Goal: Complete application form: Complete application form

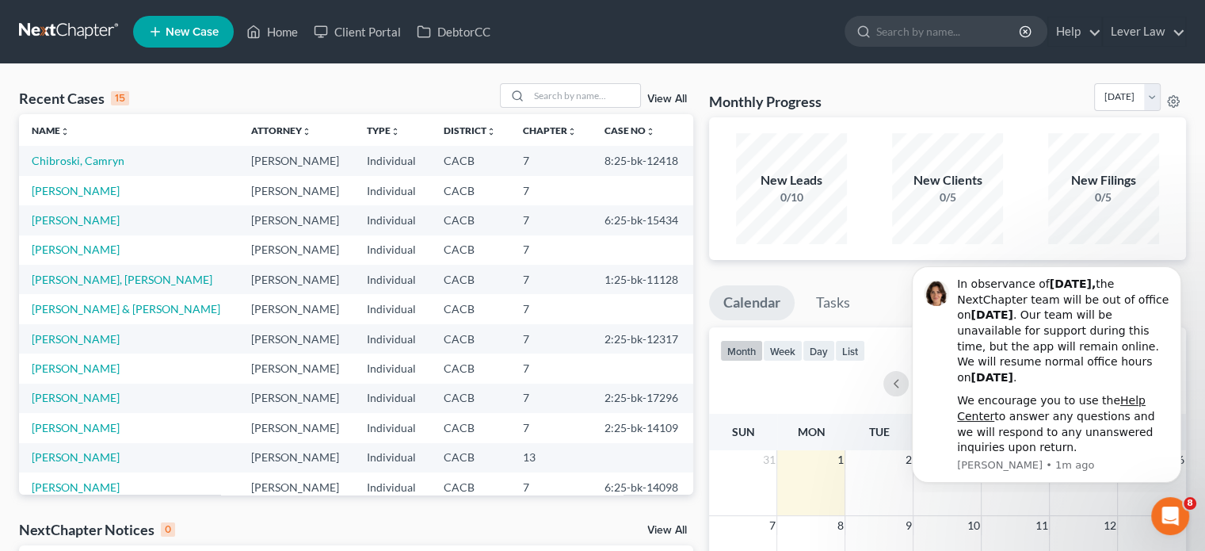
click at [190, 38] on link "New Case" at bounding box center [183, 32] width 101 height 32
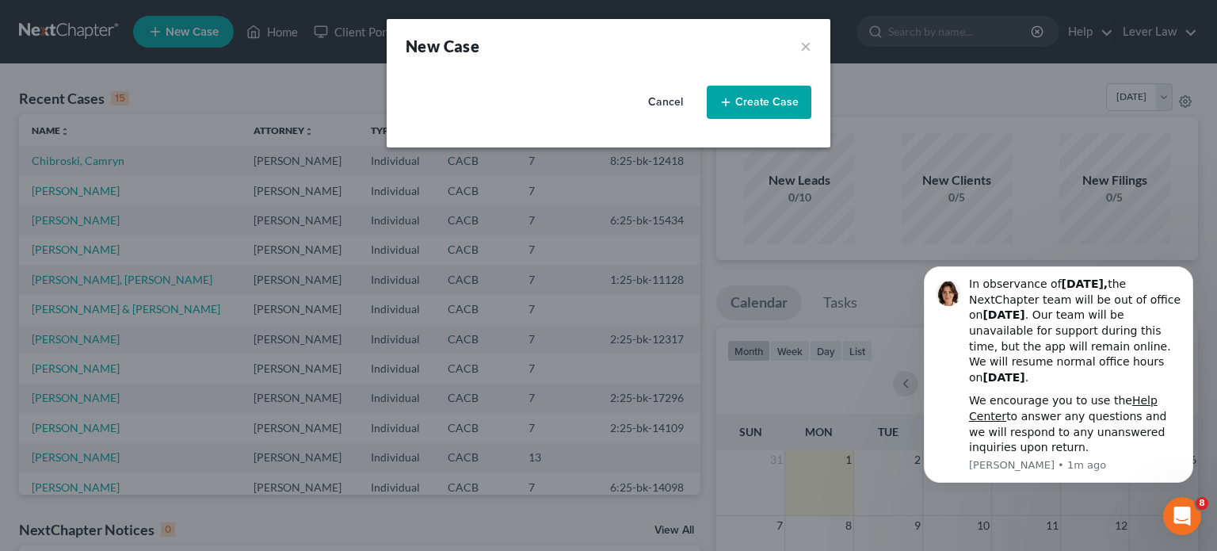
select select "7"
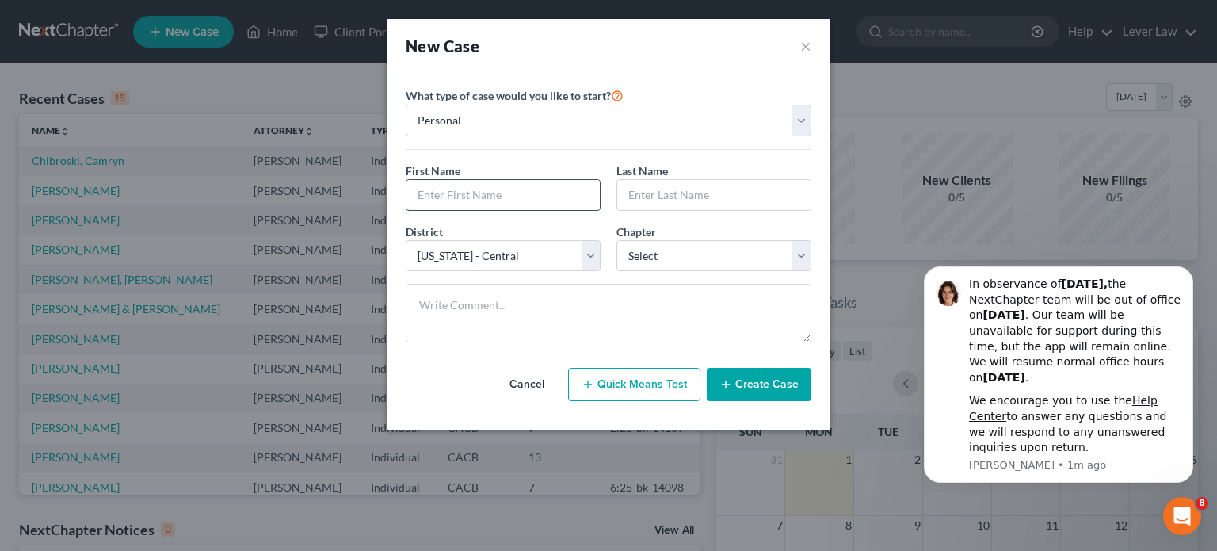
click at [561, 184] on input "text" at bounding box center [502, 195] width 193 height 30
type input "[PERSON_NAME]"
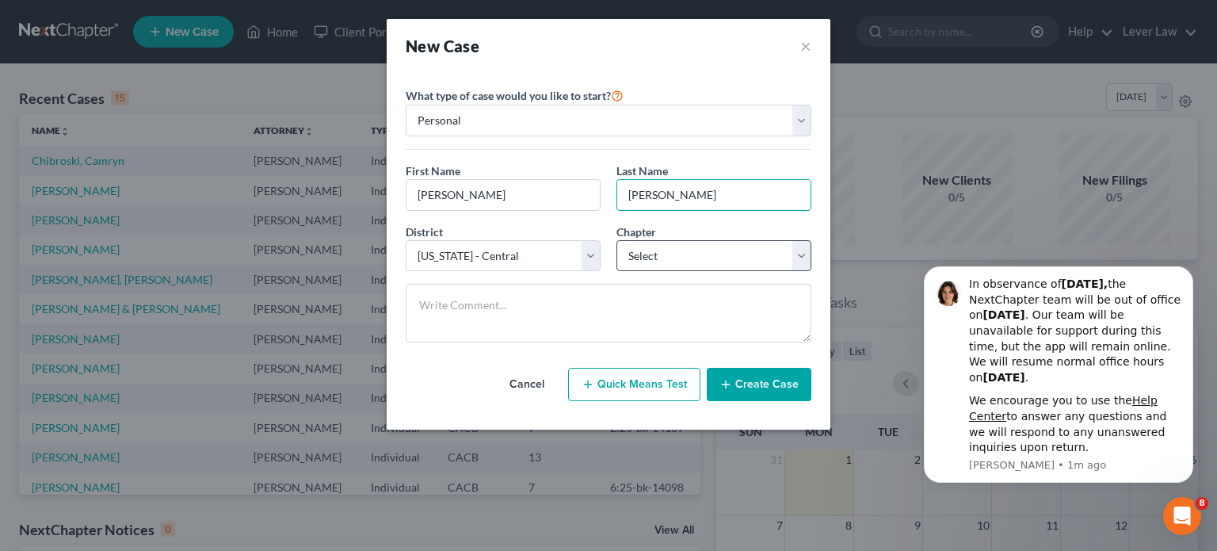
type input "[PERSON_NAME]"
drag, startPoint x: 726, startPoint y: 245, endPoint x: 702, endPoint y: 267, distance: 32.5
click at [726, 245] on select "Select 7 11 12 13" at bounding box center [713, 256] width 195 height 32
select select "0"
click at [616, 240] on select "Select 7 11 12 13" at bounding box center [713, 256] width 195 height 32
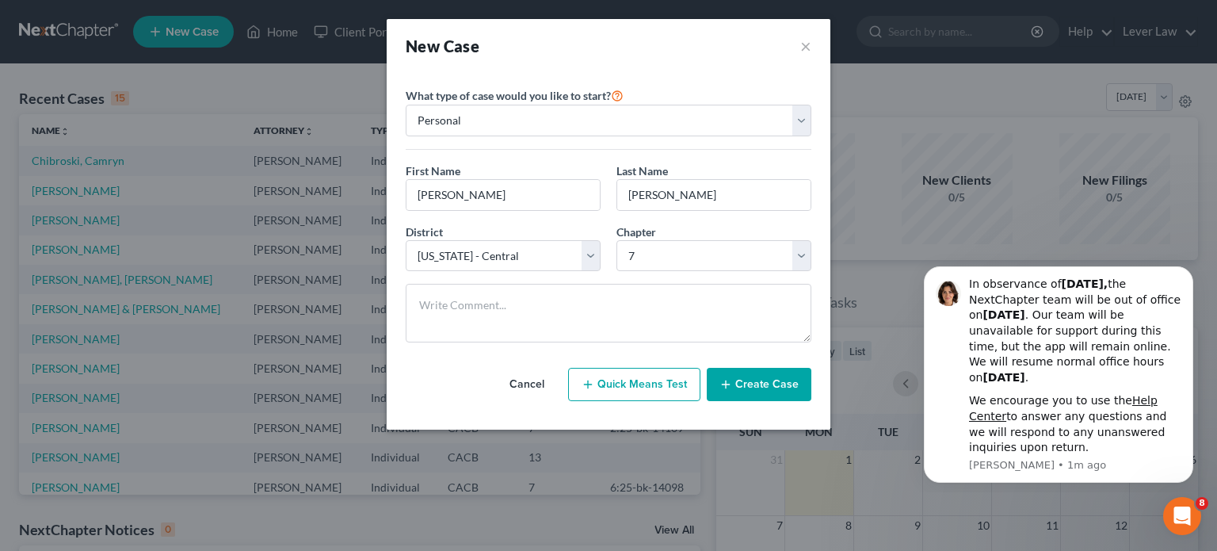
click at [730, 378] on icon "button" at bounding box center [725, 384] width 13 height 13
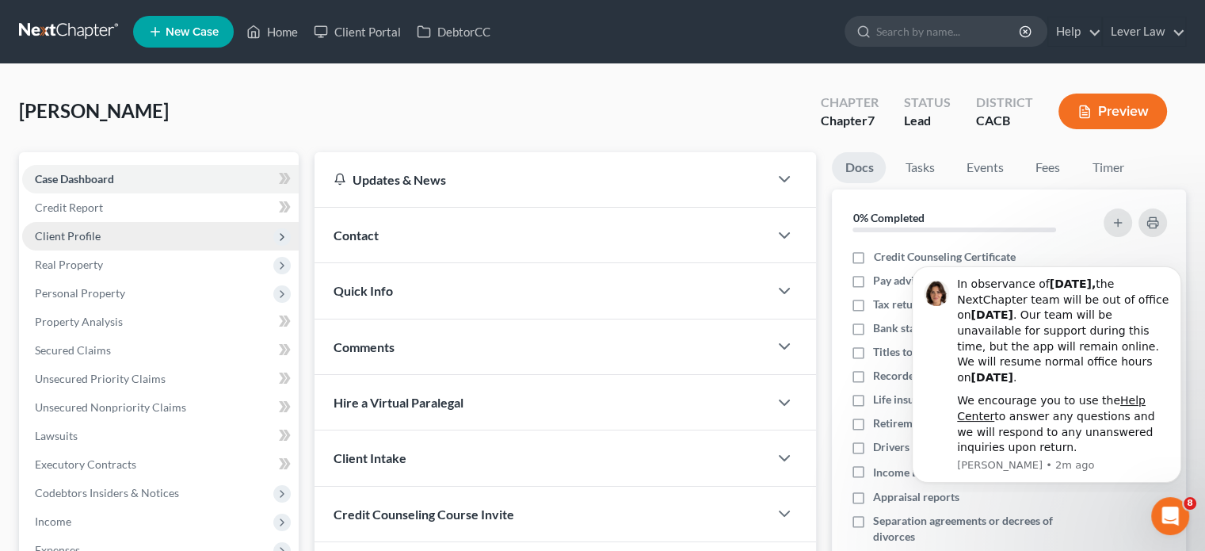
click at [112, 238] on span "Client Profile" at bounding box center [160, 236] width 276 height 29
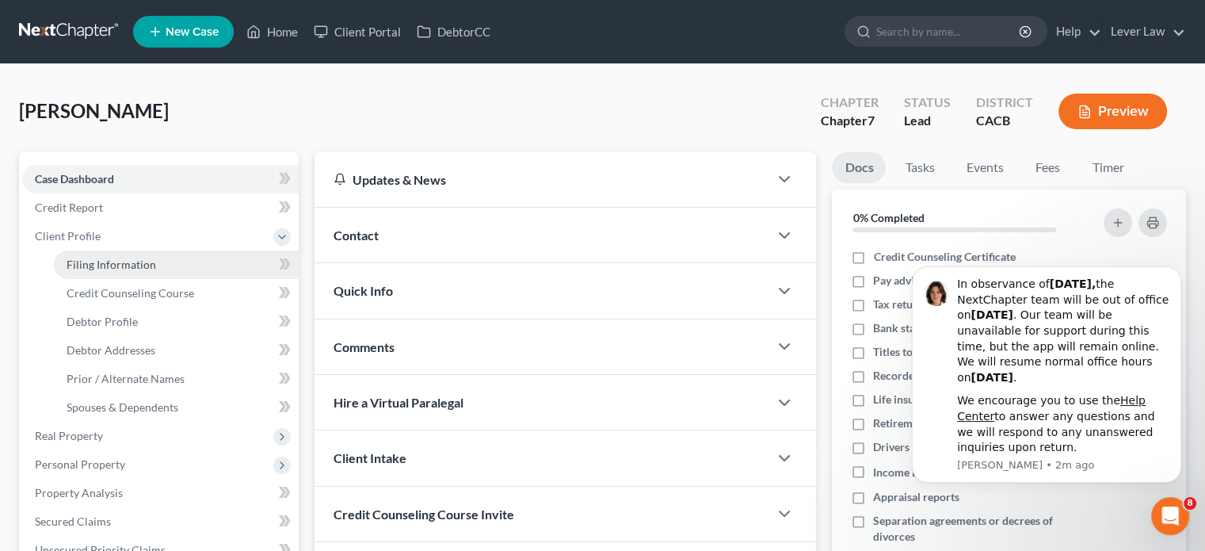
drag, startPoint x: 127, startPoint y: 265, endPoint x: 190, endPoint y: 264, distance: 63.4
click at [127, 265] on span "Filing Information" at bounding box center [112, 263] width 90 height 13
select select "1"
select select "0"
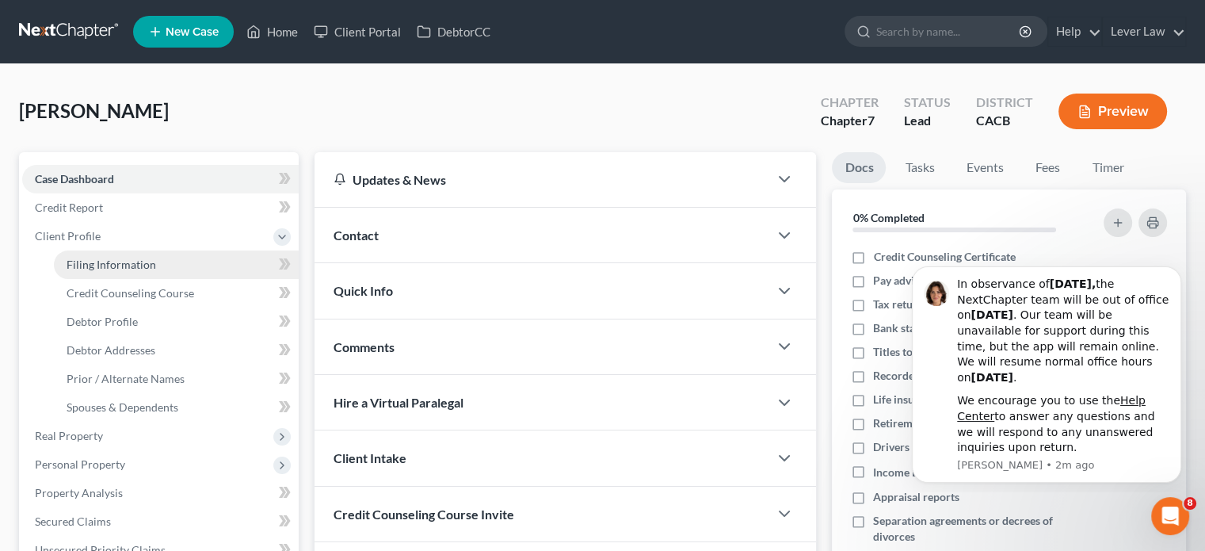
select select "7"
select select "4"
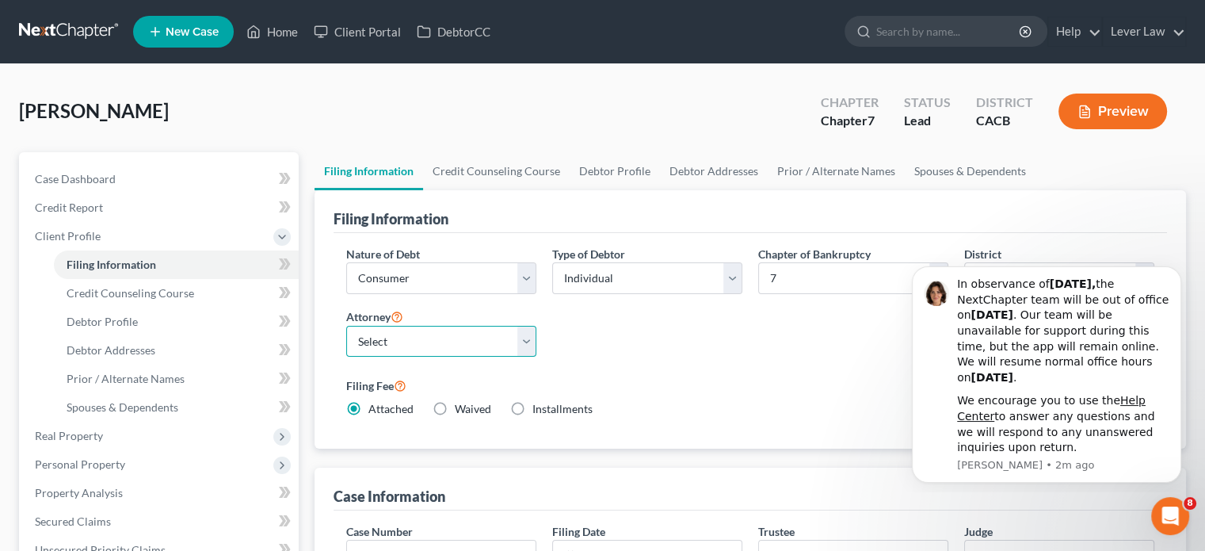
click at [440, 342] on select "Select [PERSON_NAME] - CACB" at bounding box center [441, 342] width 190 height 32
select select "0"
click at [346, 326] on select "Select [PERSON_NAME] - CACB" at bounding box center [441, 342] width 190 height 32
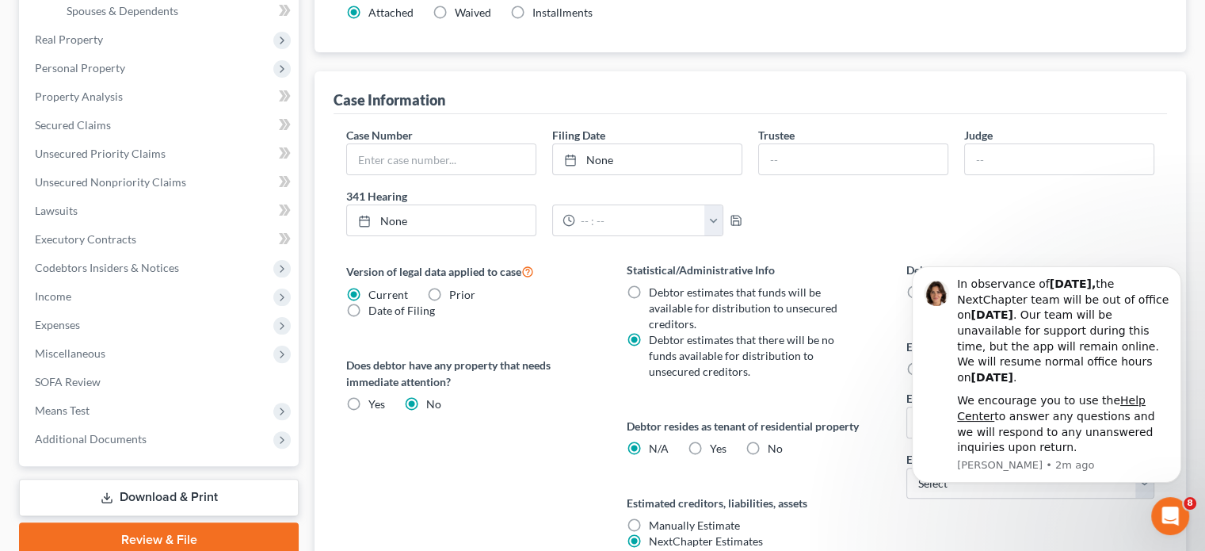
scroll to position [541, 0]
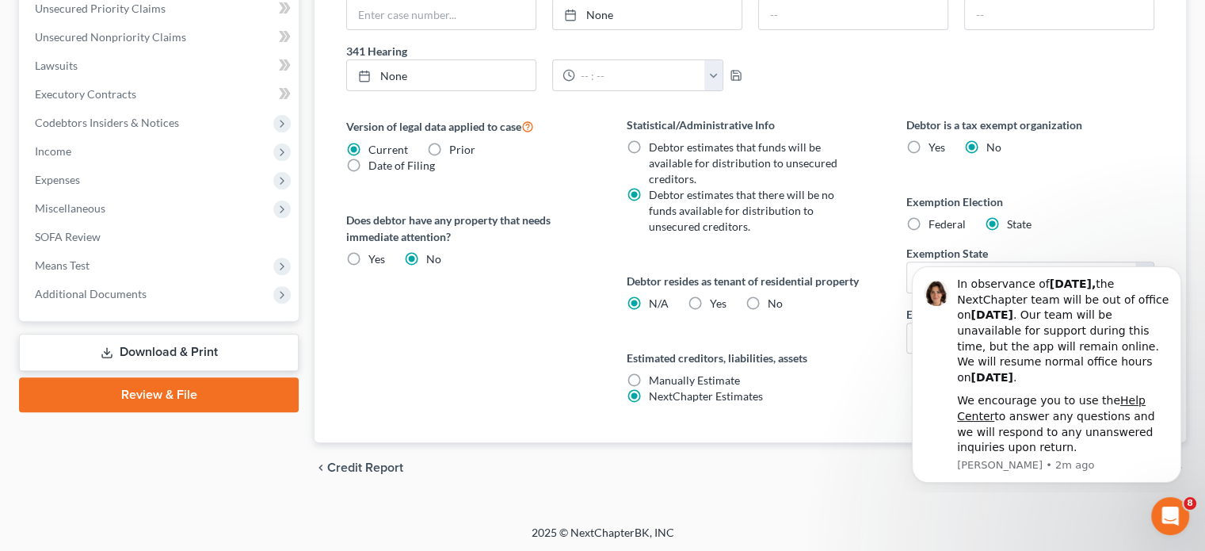
click at [714, 299] on span "Yes" at bounding box center [718, 302] width 17 height 13
click at [716, 299] on input "Yes Yes" at bounding box center [721, 300] width 10 height 10
radio input "true"
radio input "false"
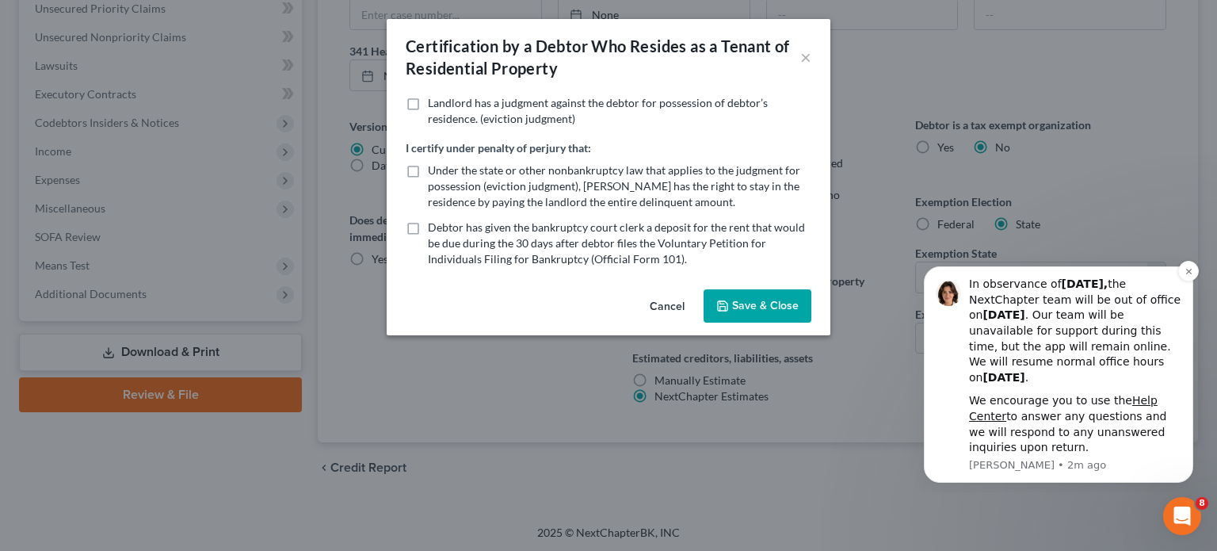
click at [1178, 272] on button "Dismiss notification" at bounding box center [1188, 271] width 21 height 21
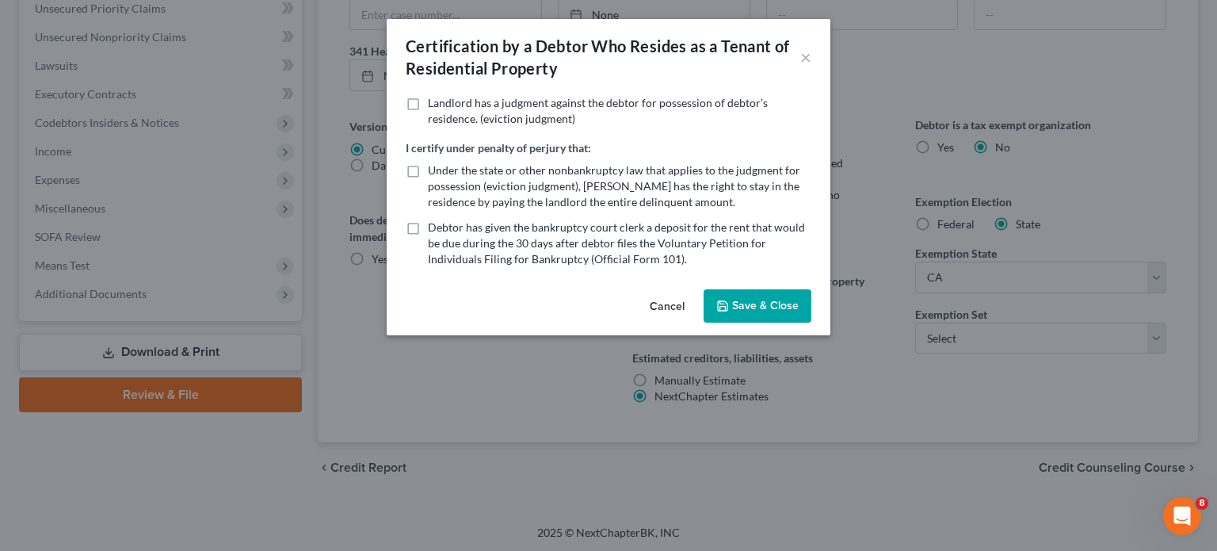
click at [753, 312] on button "Save & Close" at bounding box center [757, 305] width 108 height 33
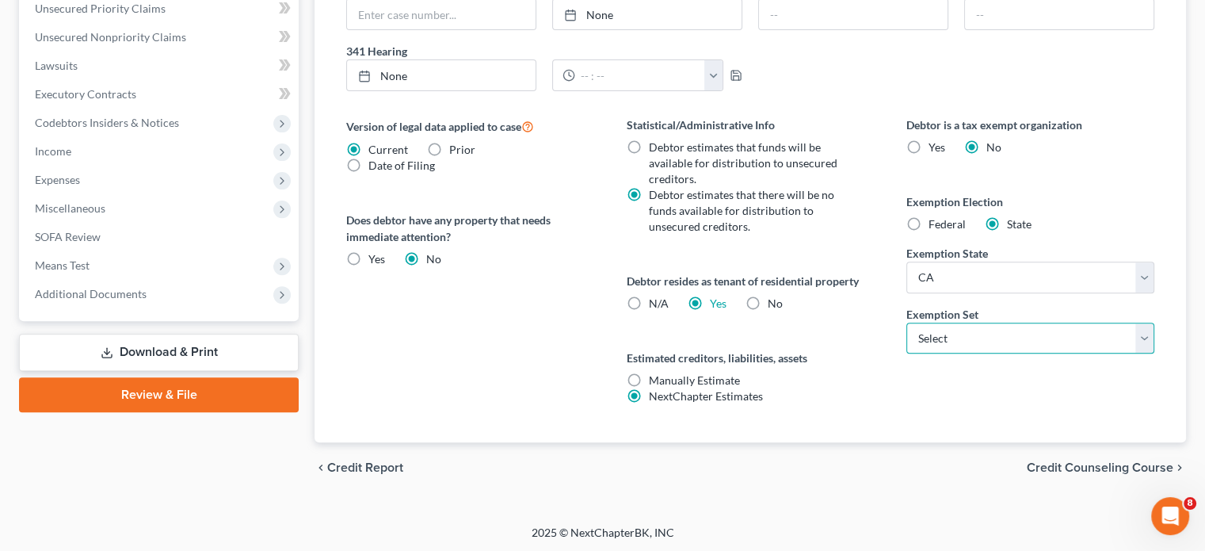
drag, startPoint x: 999, startPoint y: 330, endPoint x: 980, endPoint y: 349, distance: 26.9
click at [999, 330] on select "Select 703 704" at bounding box center [1030, 338] width 248 height 32
select select "0"
click at [906, 322] on select "Select 703 704" at bounding box center [1030, 338] width 248 height 32
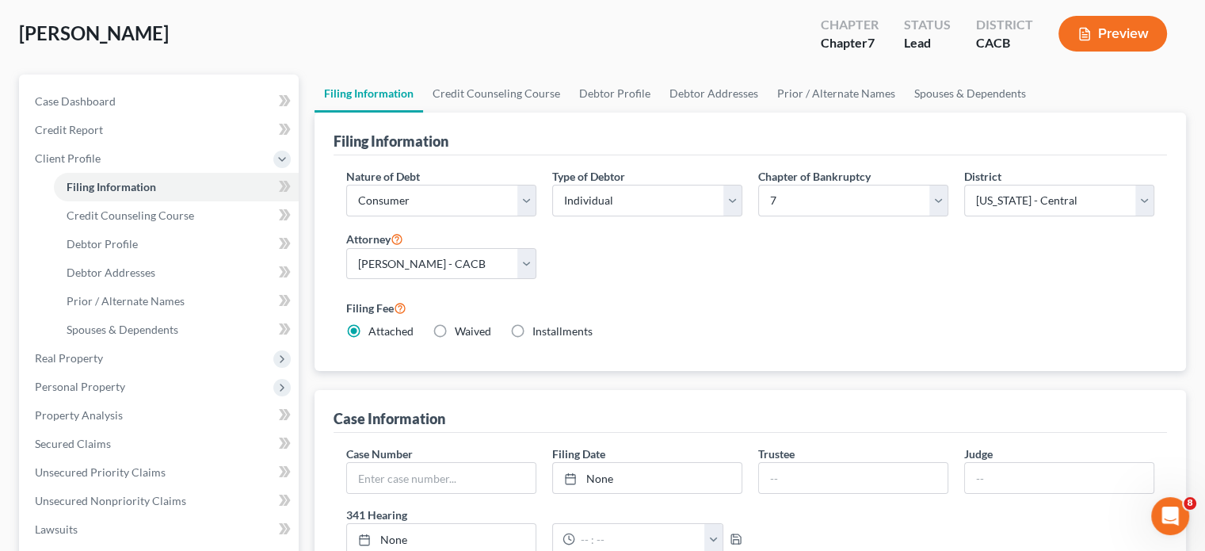
scroll to position [0, 0]
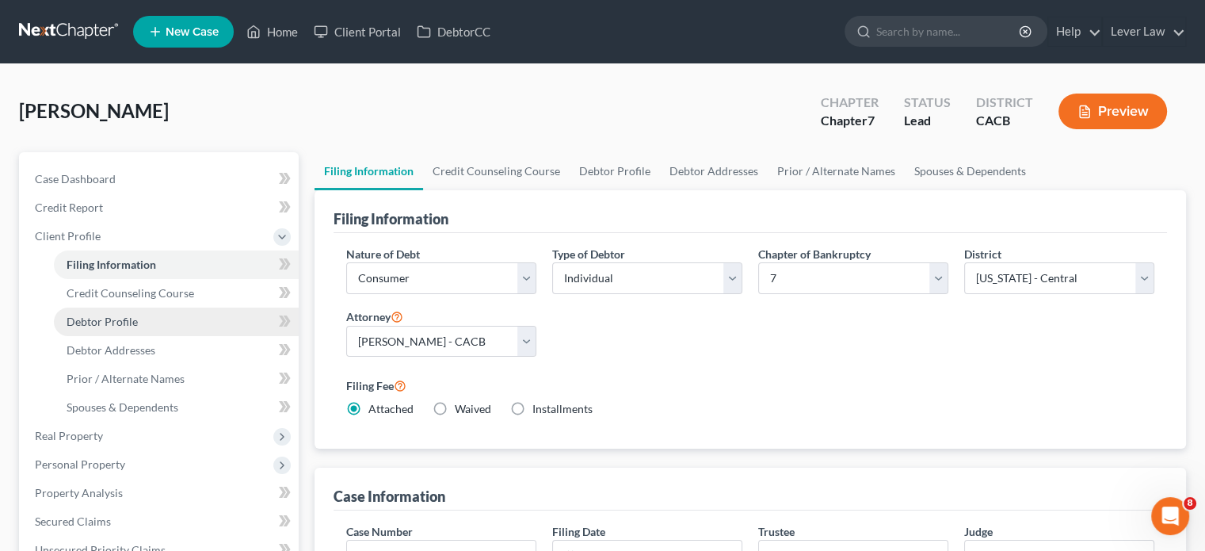
click at [128, 316] on span "Debtor Profile" at bounding box center [102, 320] width 71 height 13
select select "0"
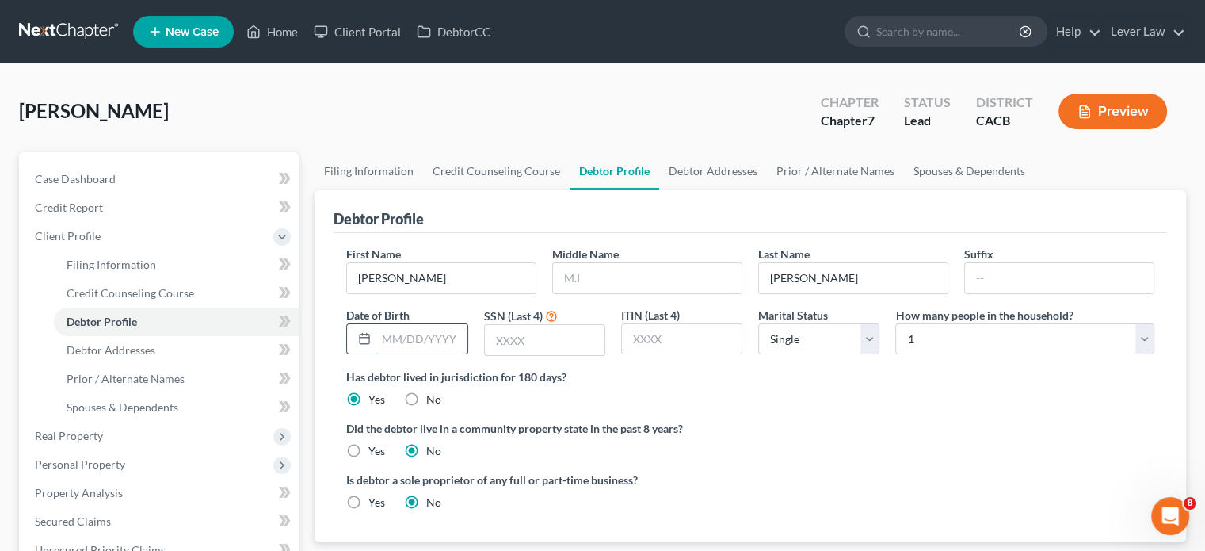
click at [463, 351] on input "text" at bounding box center [421, 339] width 90 height 30
type input "[DATE]"
click at [547, 345] on input "text" at bounding box center [545, 340] width 120 height 30
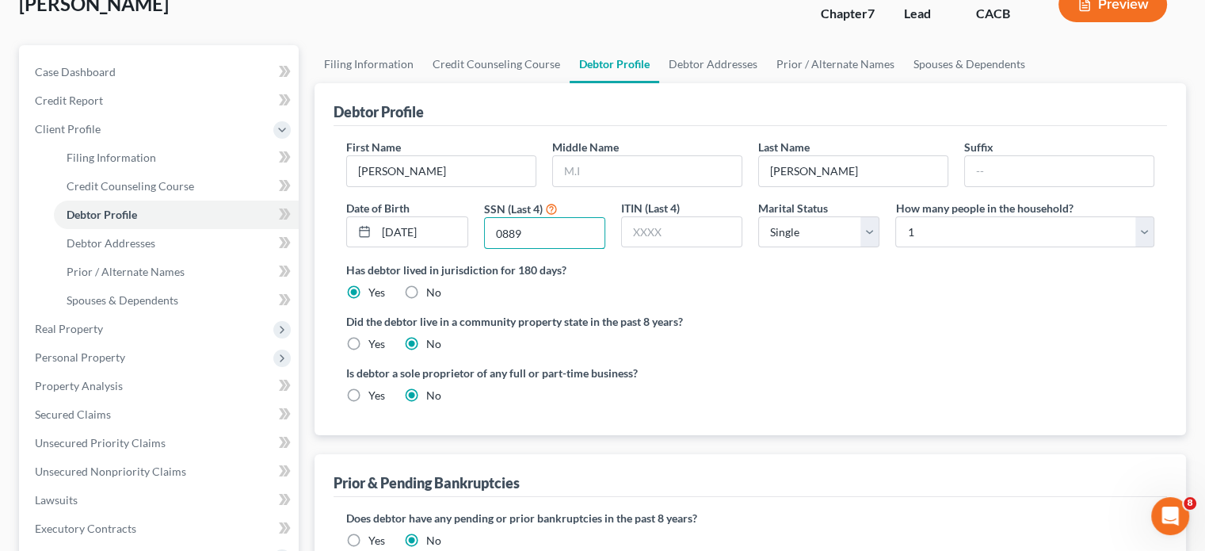
scroll to position [158, 0]
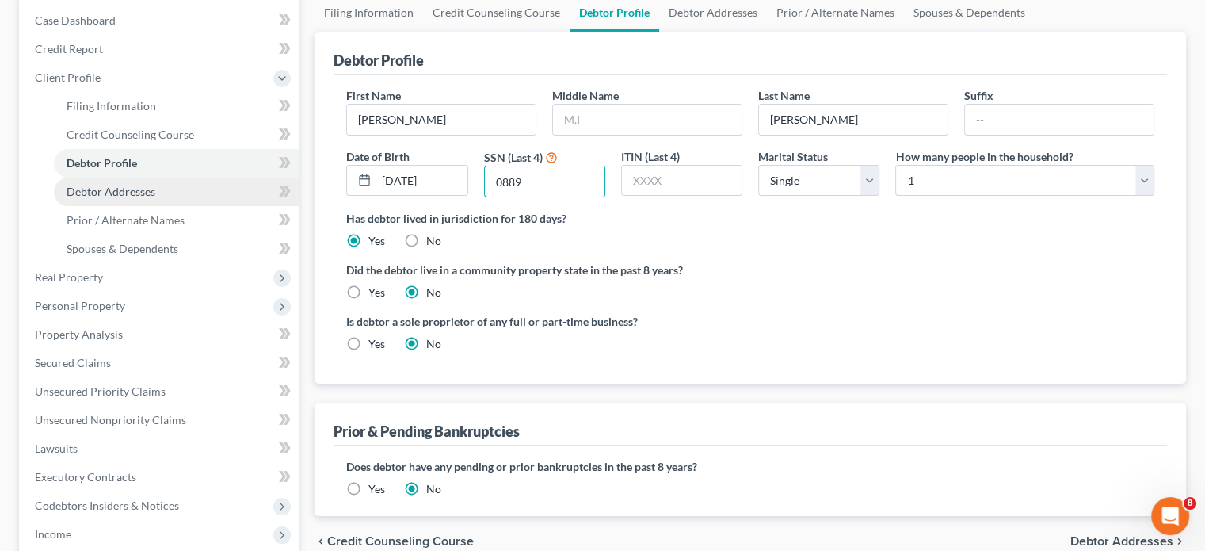
type input "0889"
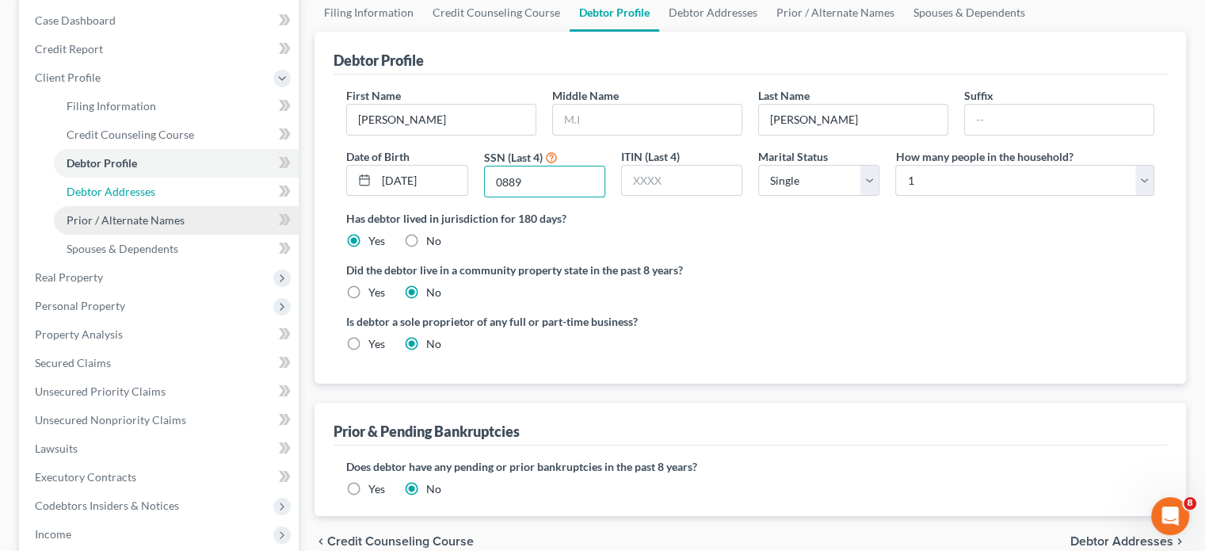
drag, startPoint x: 167, startPoint y: 193, endPoint x: 269, endPoint y: 226, distance: 107.2
click at [166, 193] on link "Debtor Addresses" at bounding box center [176, 191] width 245 height 29
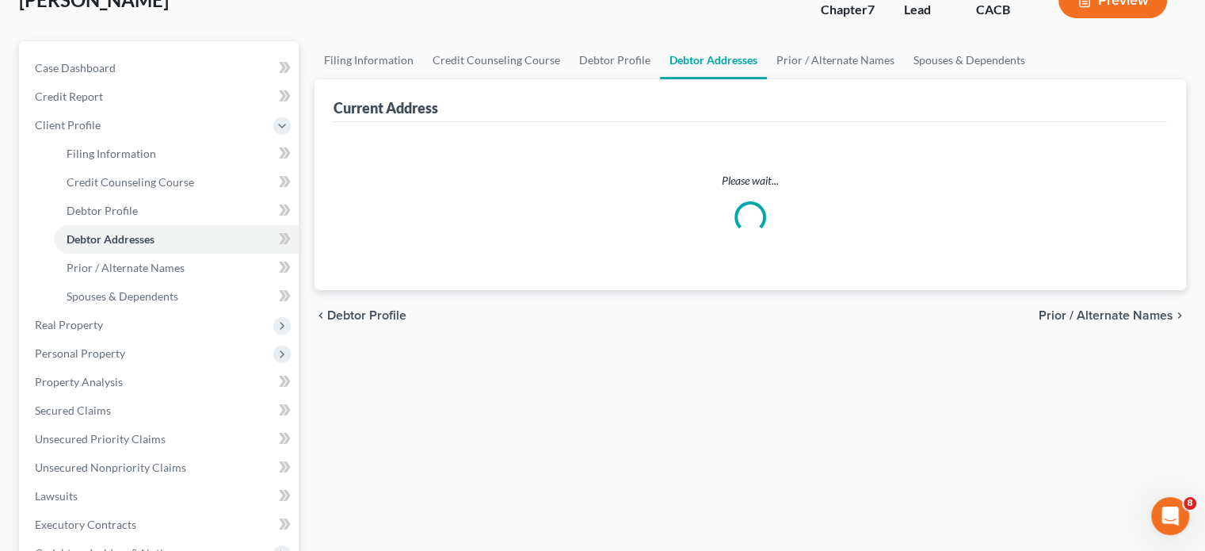
scroll to position [4, 0]
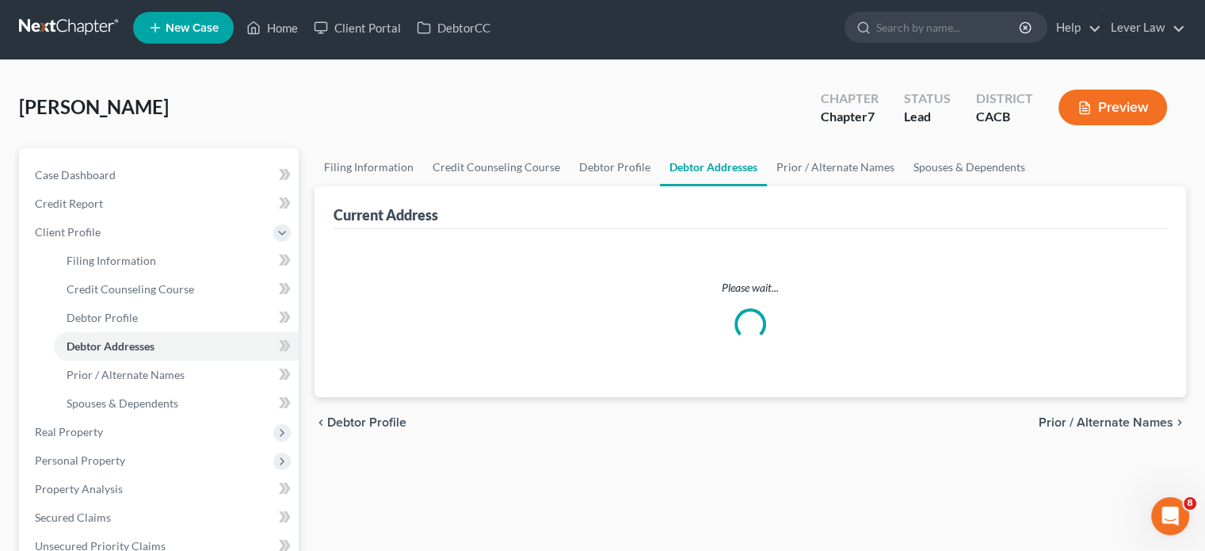
select select "0"
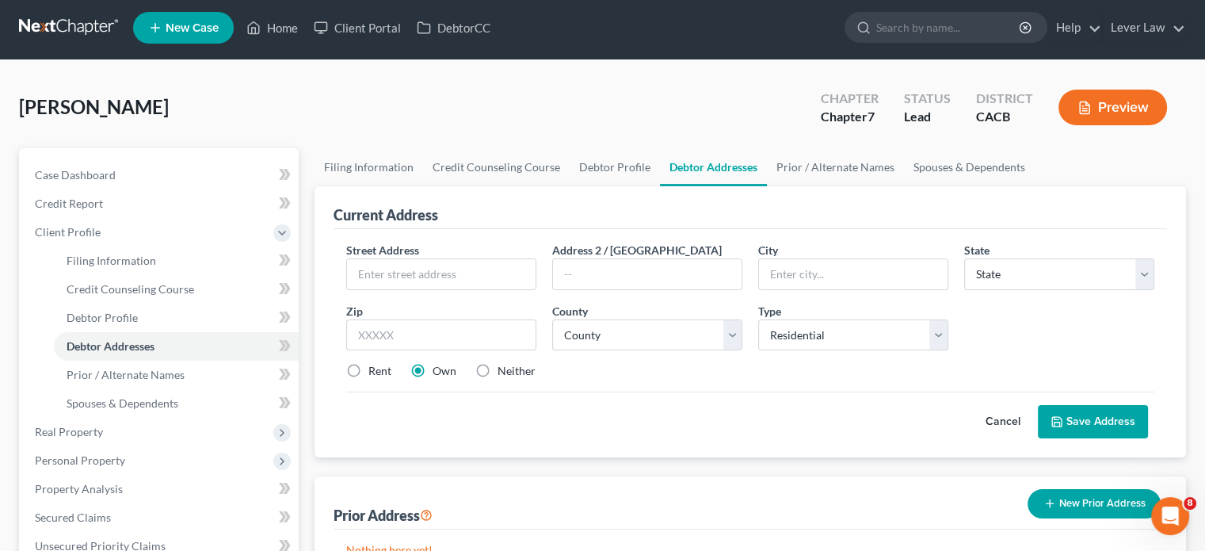
scroll to position [0, 0]
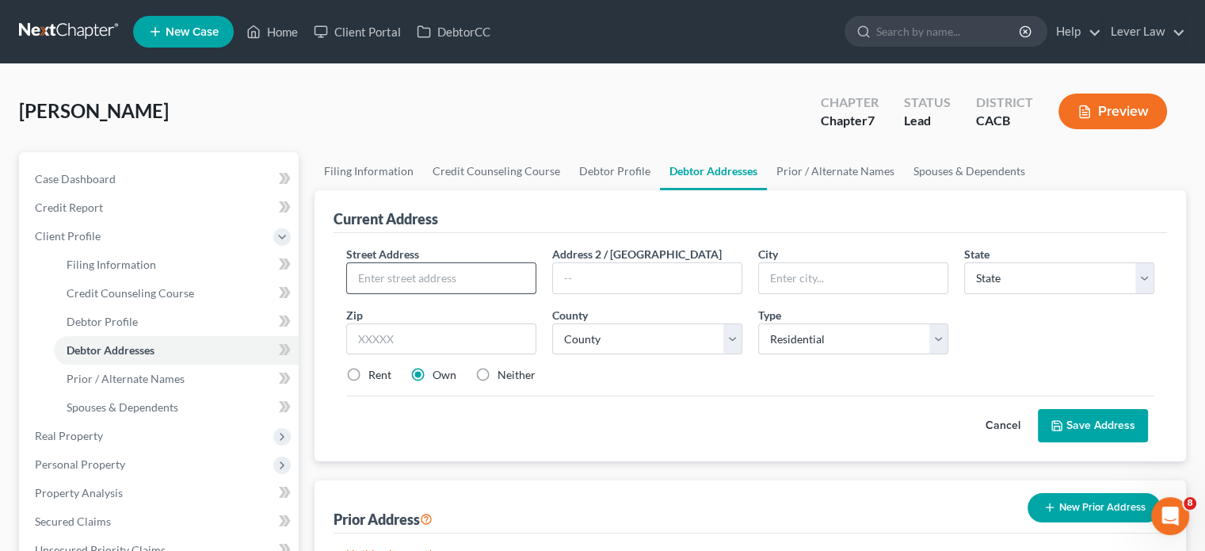
click at [439, 292] on div "Street Address * Address 2 / [GEOGRAPHIC_DATA] * State * State [US_STATE] AK AR…" at bounding box center [750, 321] width 824 height 151
click at [440, 290] on input "text" at bounding box center [441, 278] width 189 height 30
type input "[STREET_ADDRESS]"
click at [475, 345] on input "text" at bounding box center [441, 339] width 190 height 32
type input "90813"
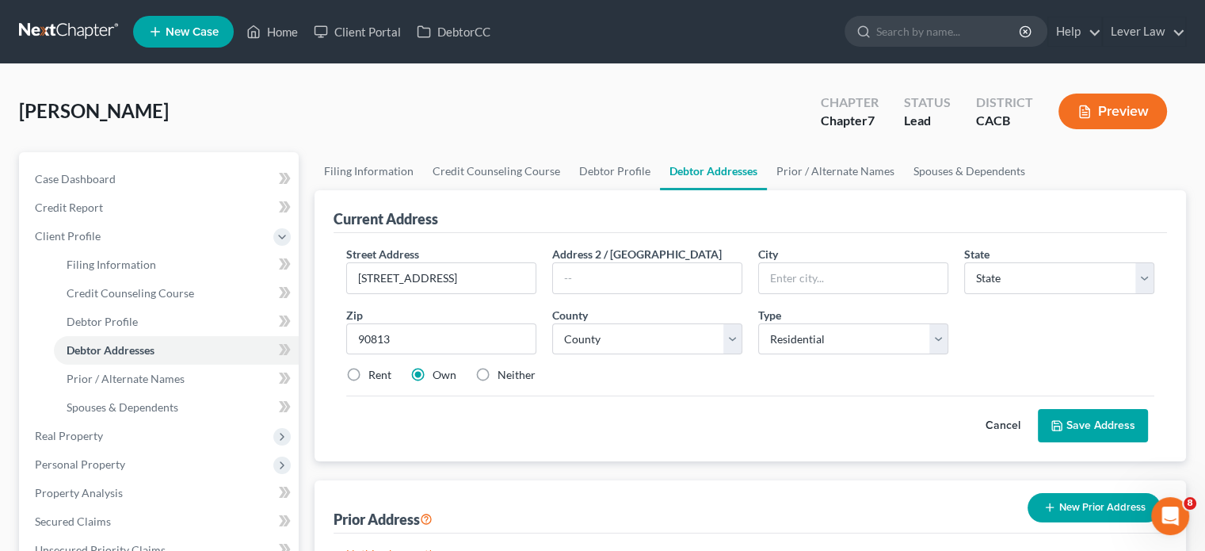
click at [374, 380] on label "Rent" at bounding box center [379, 375] width 23 height 16
click at [375, 377] on input "Rent" at bounding box center [380, 372] width 10 height 10
radio input "true"
type input "[GEOGRAPHIC_DATA]"
select select "4"
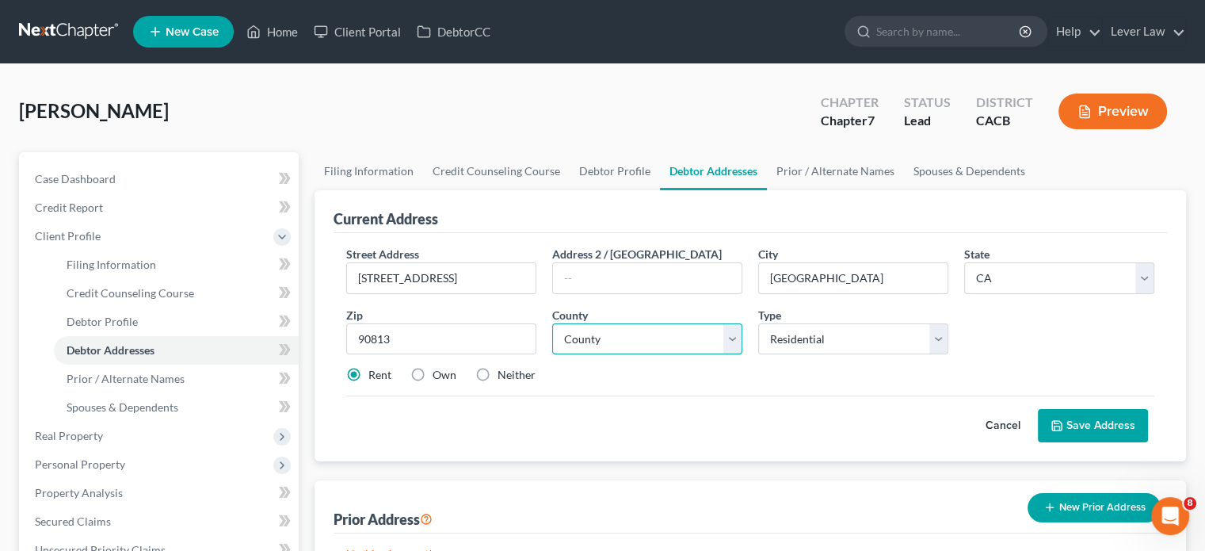
click at [720, 347] on select "County" at bounding box center [647, 339] width 190 height 32
select select "18"
click at [552, 323] on select "County [GEOGRAPHIC_DATA] [GEOGRAPHIC_DATA] [GEOGRAPHIC_DATA] [GEOGRAPHIC_DATA] …" at bounding box center [647, 339] width 190 height 32
click at [1076, 421] on button "Save Address" at bounding box center [1093, 425] width 110 height 33
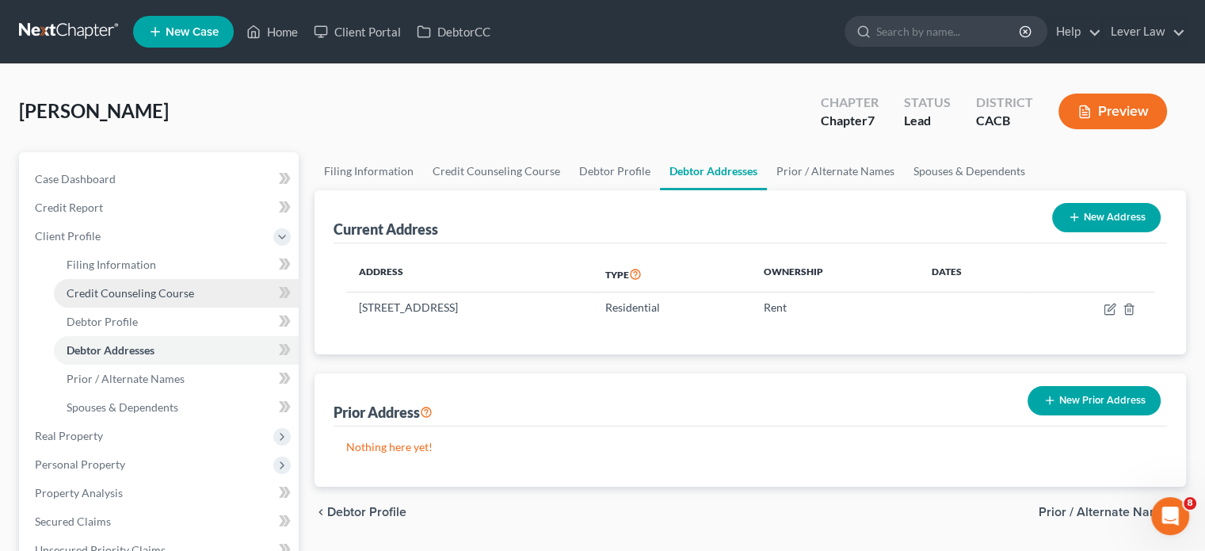
drag, startPoint x: 120, startPoint y: 290, endPoint x: 219, endPoint y: 286, distance: 99.1
click at [120, 289] on span "Credit Counseling Course" at bounding box center [131, 292] width 128 height 13
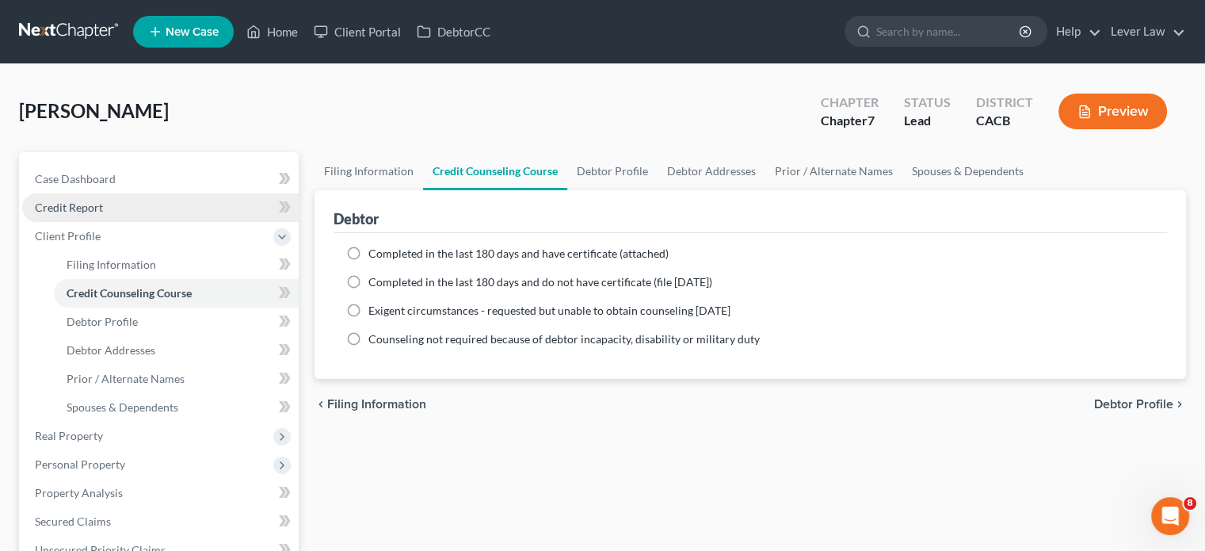
click at [83, 208] on span "Credit Report" at bounding box center [69, 206] width 68 height 13
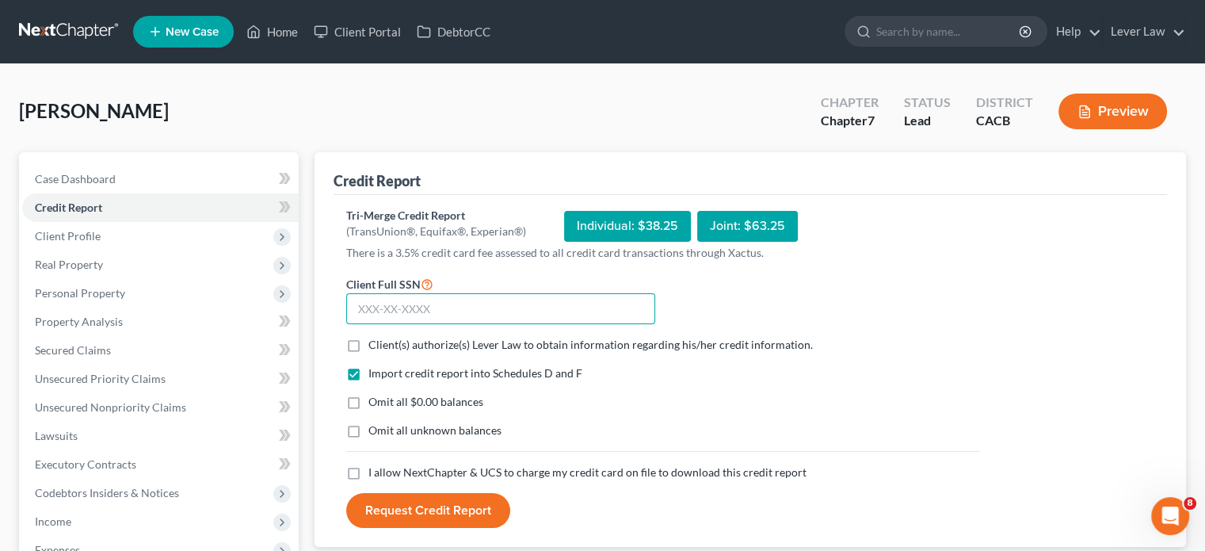
click at [445, 297] on input "text" at bounding box center [500, 309] width 309 height 32
type input "604-56-0889"
click at [521, 347] on span "Client(s) authorize(s) Lever Law to obtain information regarding his/her credit…" at bounding box center [590, 343] width 444 height 13
click at [385, 347] on input "Client(s) authorize(s) Lever Law to obtain information regarding his/her credit…" at bounding box center [380, 342] width 10 height 10
checkbox input "true"
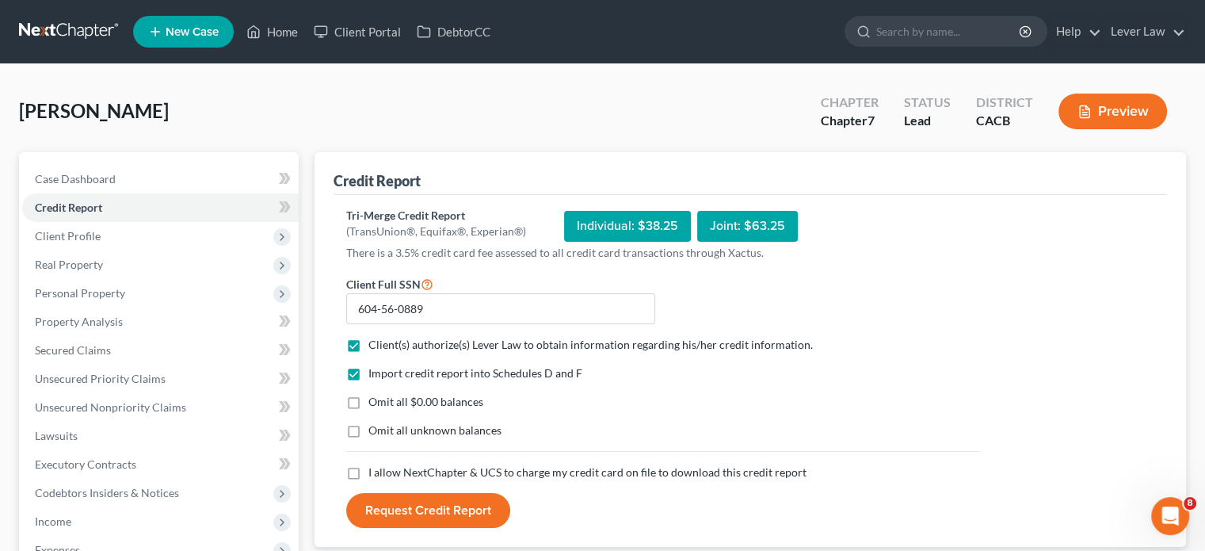
drag, startPoint x: 459, startPoint y: 401, endPoint x: 456, endPoint y: 436, distance: 35.0
click at [460, 401] on span "Omit all $0.00 balances" at bounding box center [425, 400] width 115 height 13
click at [385, 401] on input "Omit all $0.00 balances" at bounding box center [380, 399] width 10 height 10
checkbox input "true"
click at [456, 430] on span "Omit all unknown balances" at bounding box center [434, 429] width 133 height 13
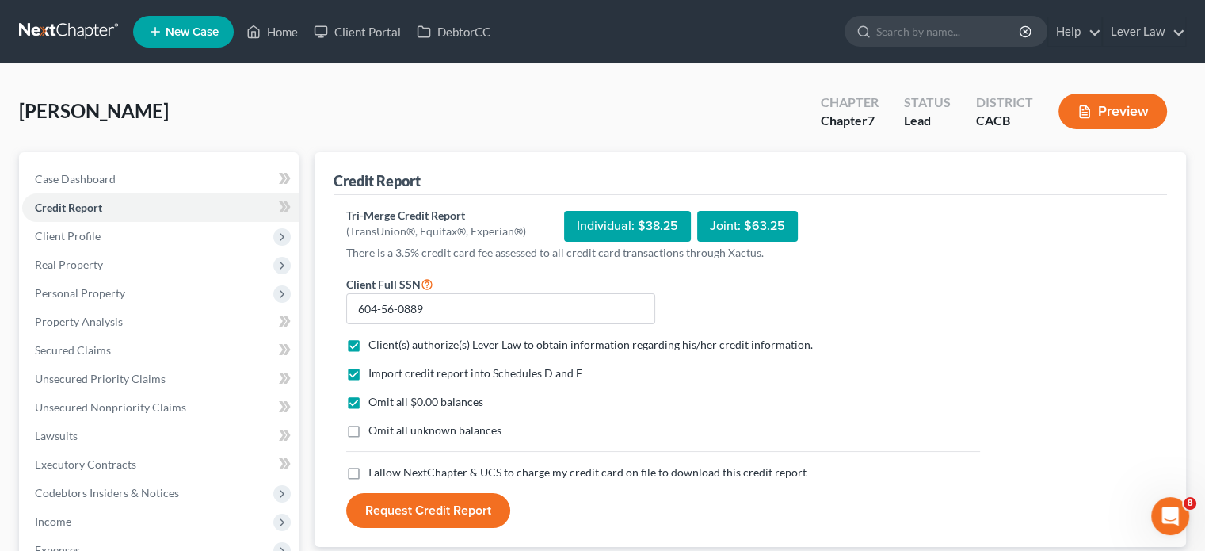
click at [385, 430] on input "Omit all unknown balances" at bounding box center [380, 427] width 10 height 10
checkbox input "true"
click at [452, 467] on span "I allow NextChapter & UCS to charge my credit card on file to download this cre…" at bounding box center [587, 471] width 438 height 13
click at [385, 467] on input "I allow NextChapter & UCS to charge my credit card on file to download this cre…" at bounding box center [380, 469] width 10 height 10
checkbox input "true"
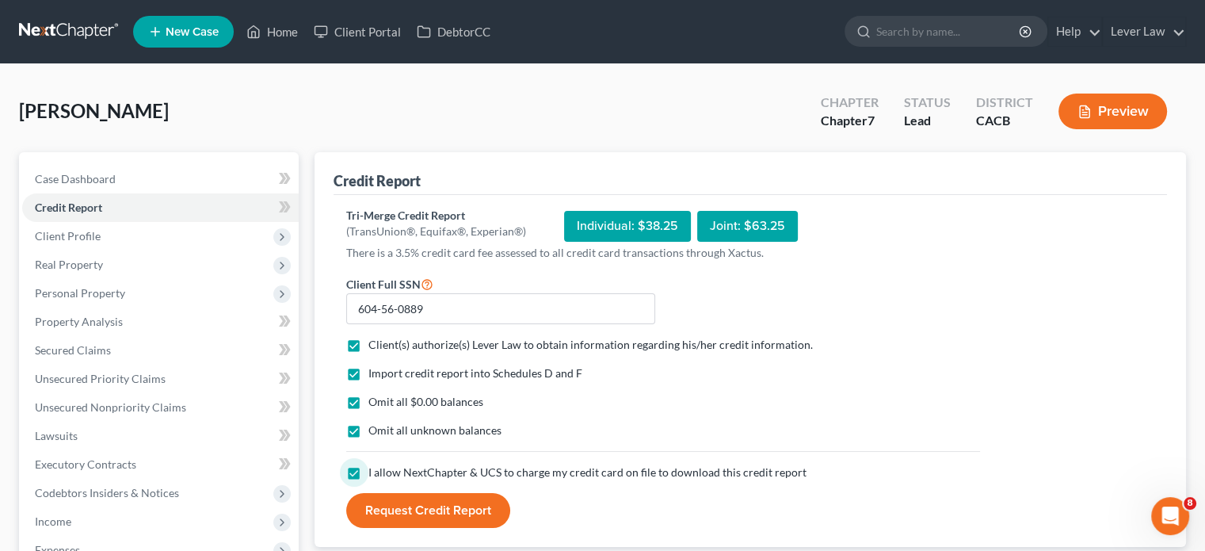
click at [442, 509] on button "Request Credit Report" at bounding box center [428, 510] width 164 height 35
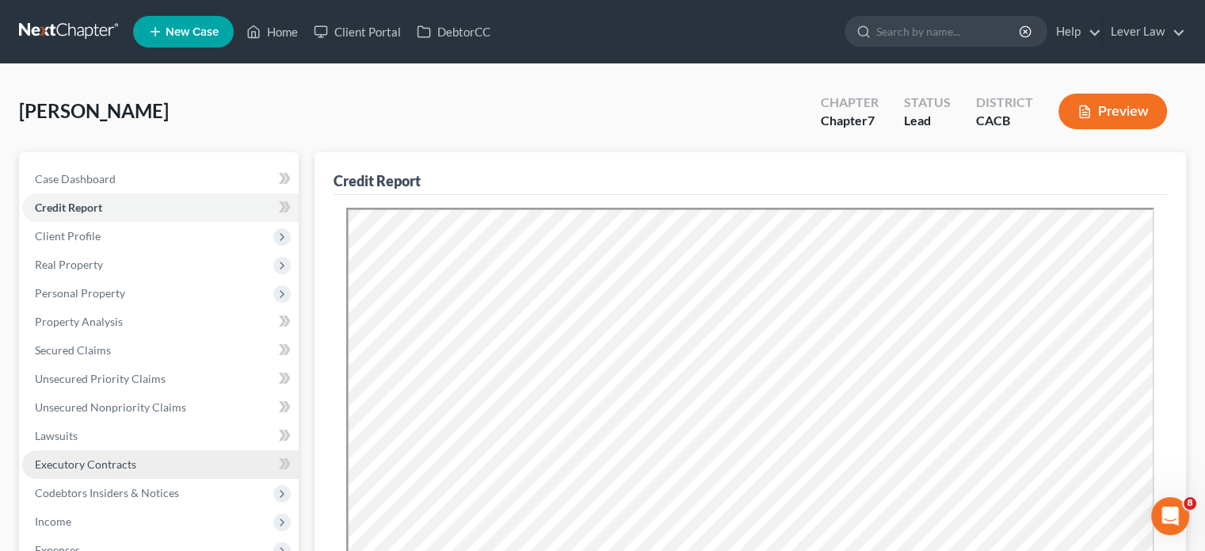
scroll to position [317, 0]
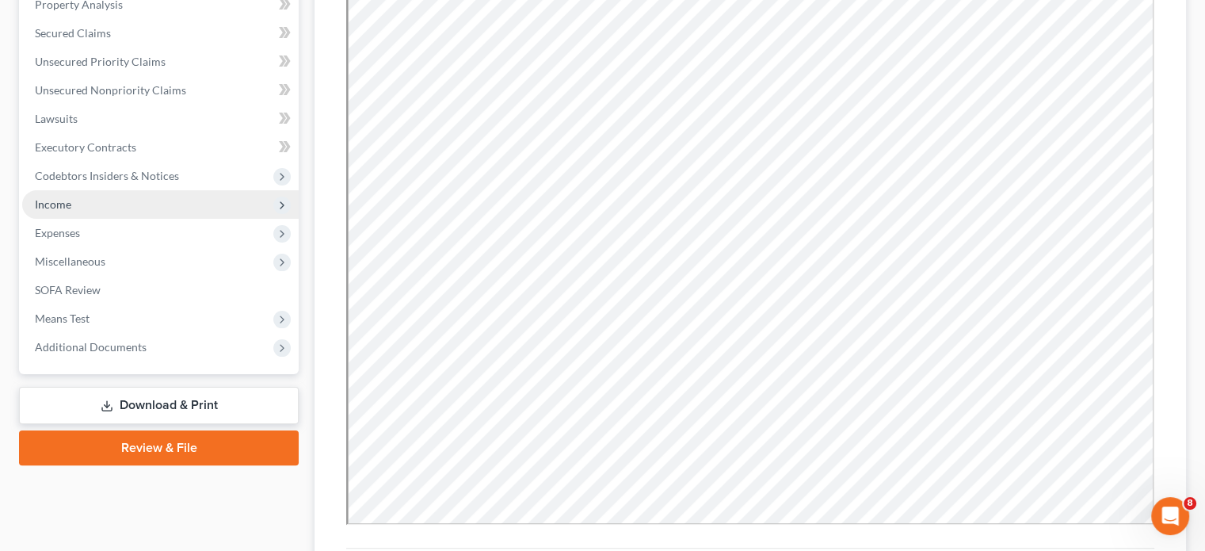
click at [60, 213] on span "Income" at bounding box center [160, 204] width 276 height 29
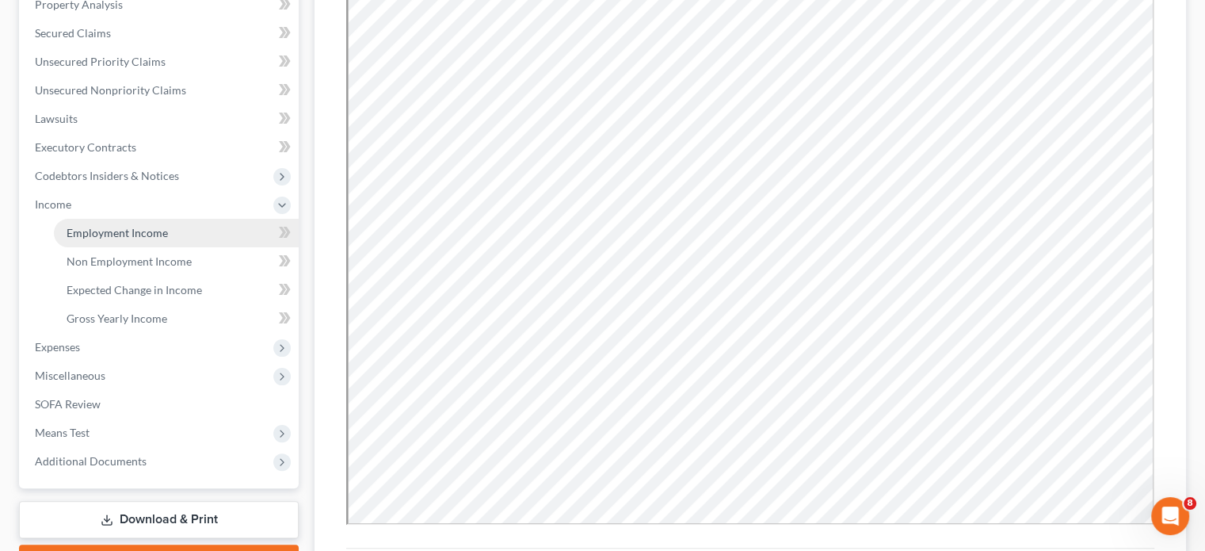
click at [71, 223] on link "Employment Income" at bounding box center [176, 233] width 245 height 29
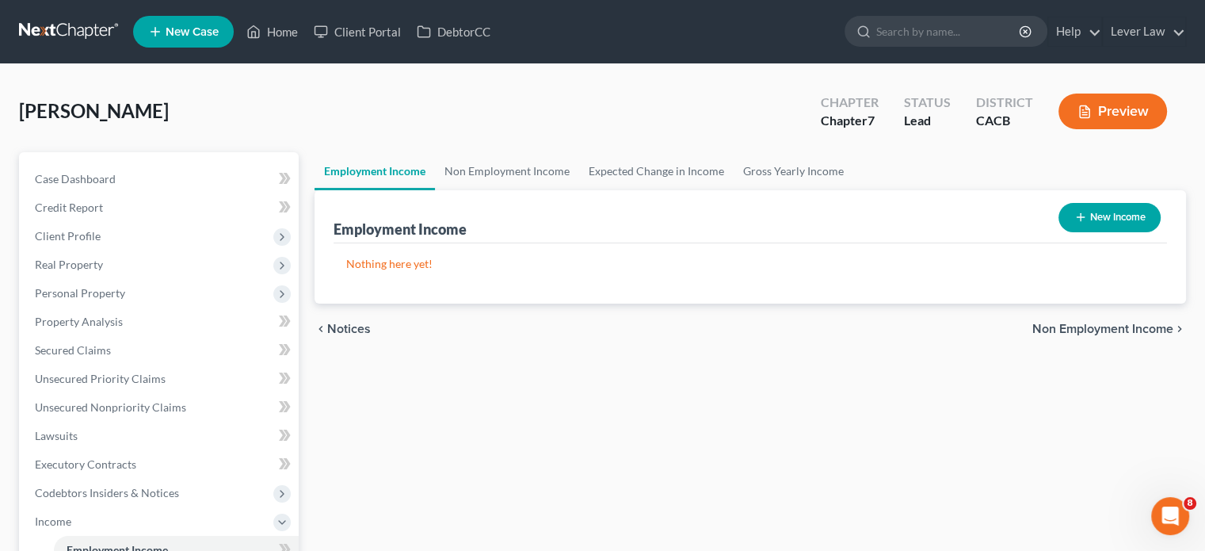
click at [1093, 224] on button "New Income" at bounding box center [1109, 217] width 102 height 29
select select "0"
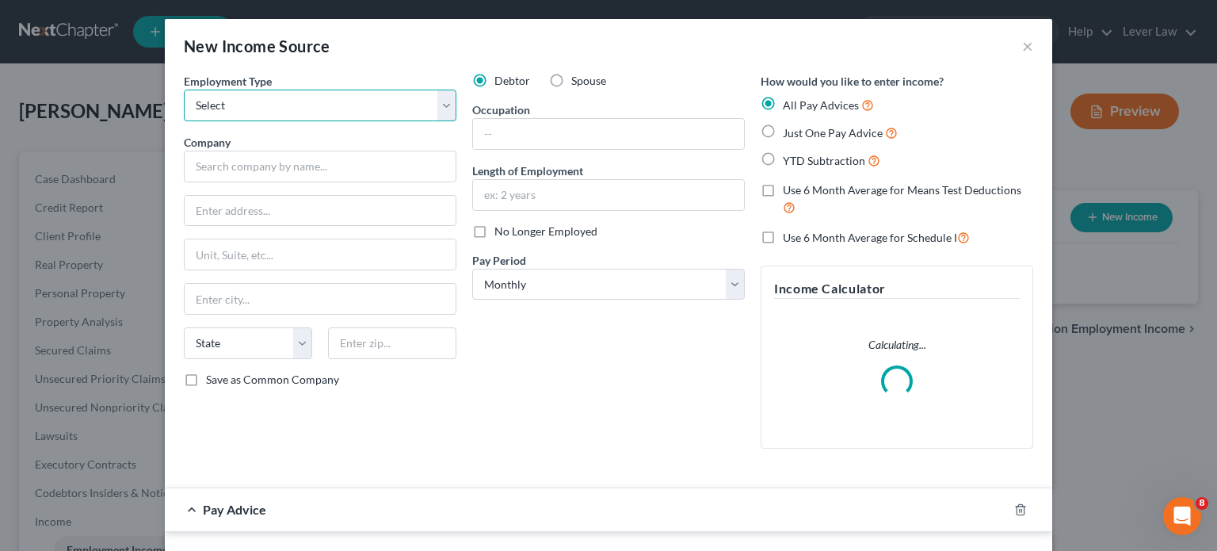
drag, startPoint x: 308, startPoint y: 106, endPoint x: 307, endPoint y: 120, distance: 13.5
click at [309, 107] on select "Select Full or [DEMOGRAPHIC_DATA] Employment Self Employment" at bounding box center [320, 106] width 273 height 32
select select "0"
click at [184, 90] on select "Select Full or [DEMOGRAPHIC_DATA] Employment Self Employment" at bounding box center [320, 106] width 273 height 32
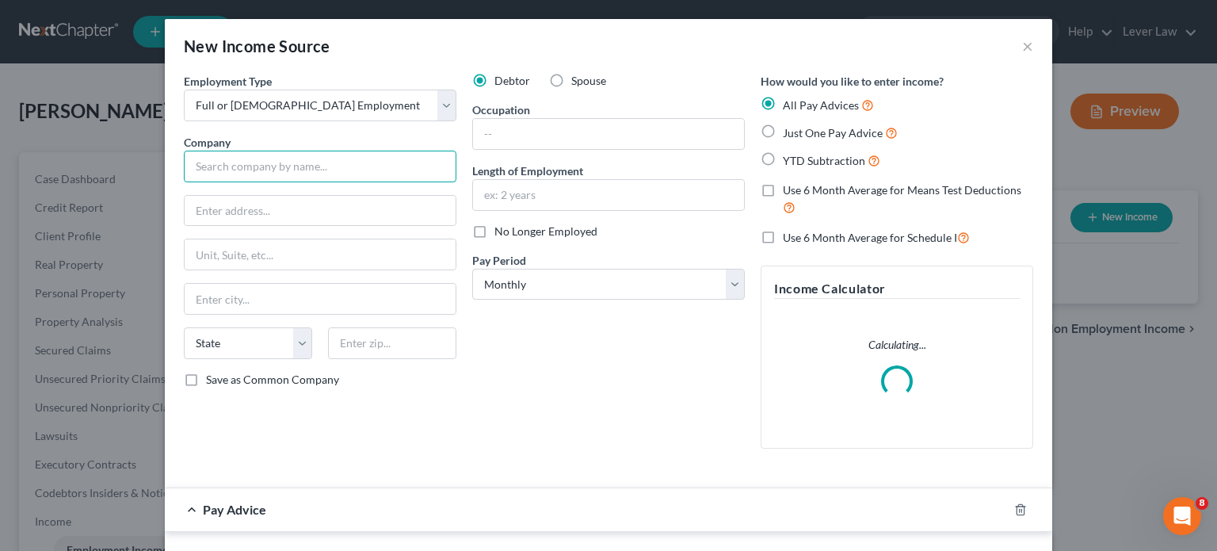
click at [302, 182] on div "Employment Type * Select Full or [DEMOGRAPHIC_DATA] Employment Self Employment …" at bounding box center [320, 267] width 288 height 388
type input "Bon Suisse"
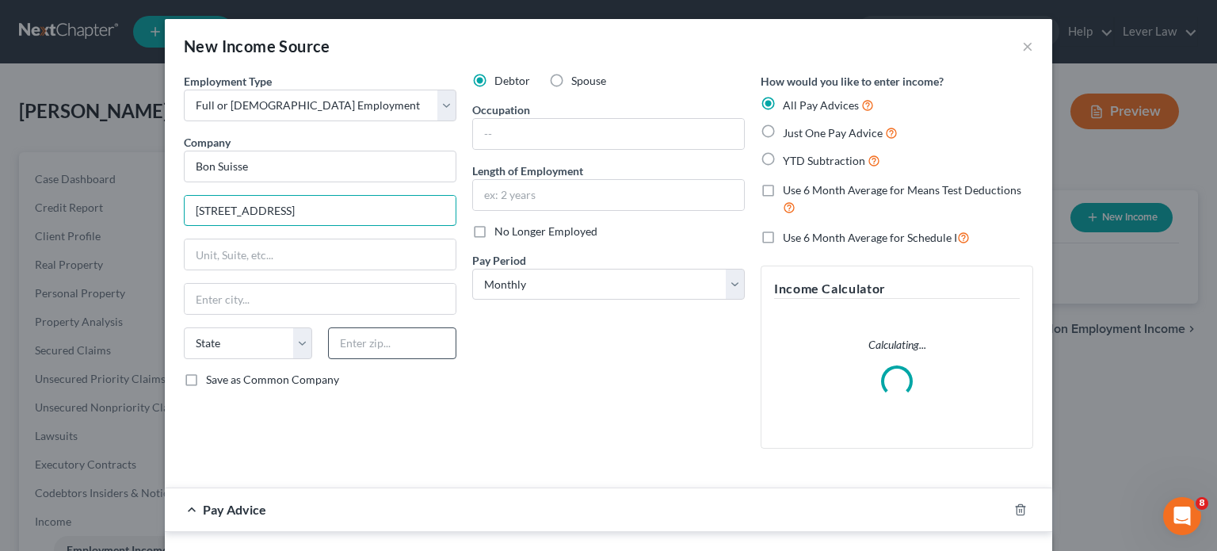
type input "[STREET_ADDRESS]"
drag, startPoint x: 407, startPoint y: 334, endPoint x: 408, endPoint y: 353, distance: 18.2
click at [407, 334] on input "text" at bounding box center [392, 343] width 128 height 32
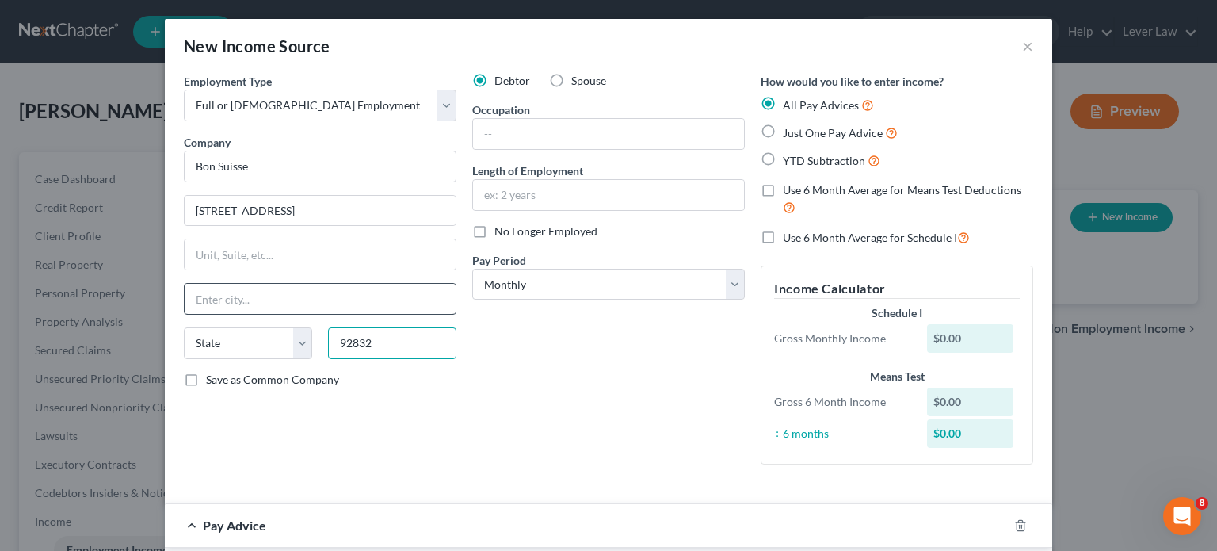
type input "92832"
drag, startPoint x: 412, startPoint y: 291, endPoint x: 452, endPoint y: 335, distance: 60.0
click at [412, 291] on input "text" at bounding box center [320, 299] width 271 height 30
type input "Fullerton"
select select "4"
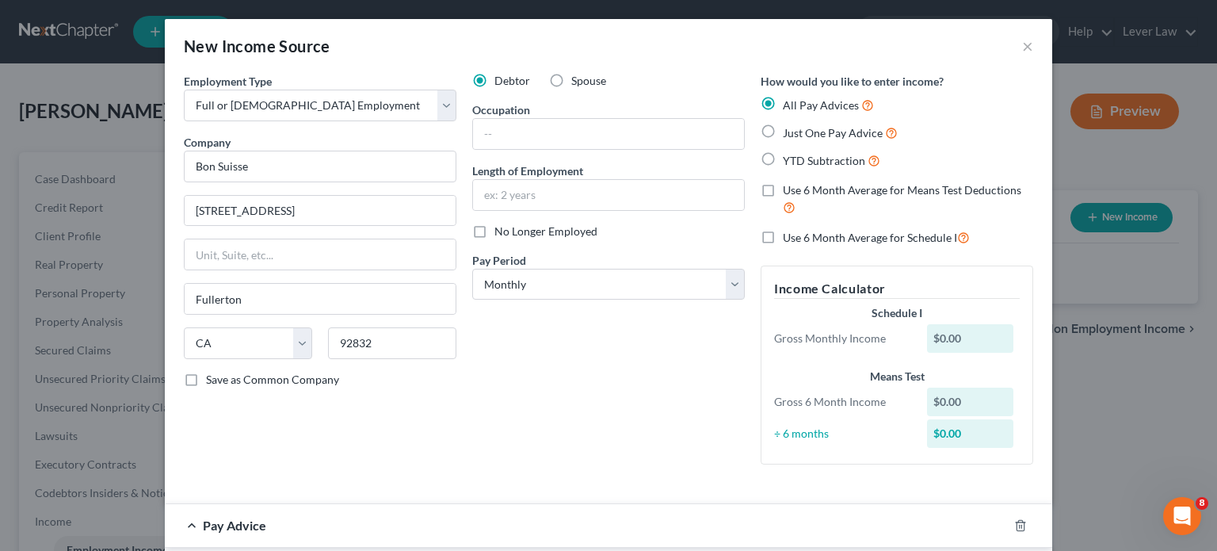
click at [558, 373] on div "Debtor Spouse Occupation Length of Employment No Longer Employed Pay Period * S…" at bounding box center [608, 275] width 288 height 404
click at [595, 210] on div "Debtor Spouse Occupation Length of Employment No Longer Employed Pay Period * S…" at bounding box center [608, 275] width 288 height 404
click at [595, 201] on input "text" at bounding box center [608, 195] width 271 height 30
type input "4 years"
click at [1008, 530] on div at bounding box center [1030, 525] width 44 height 25
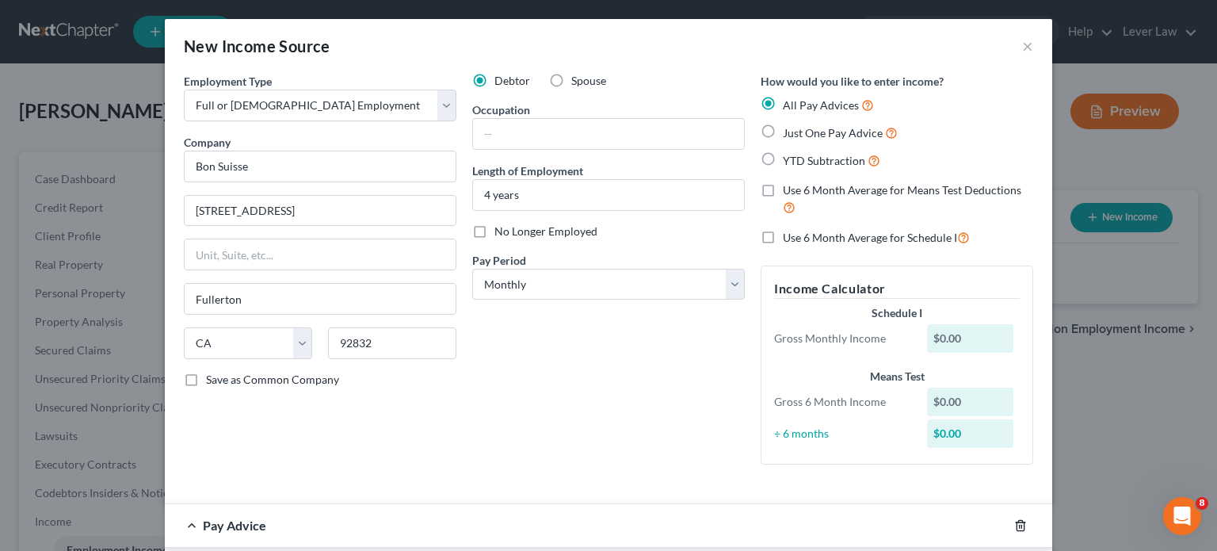
click at [1016, 528] on icon "button" at bounding box center [1019, 525] width 7 height 10
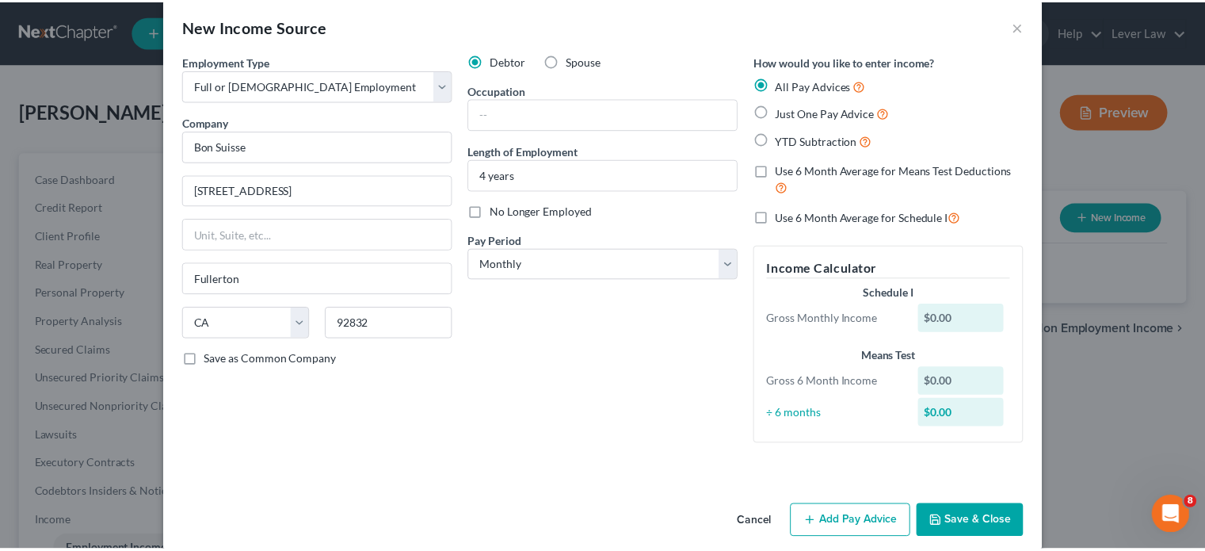
scroll to position [38, 0]
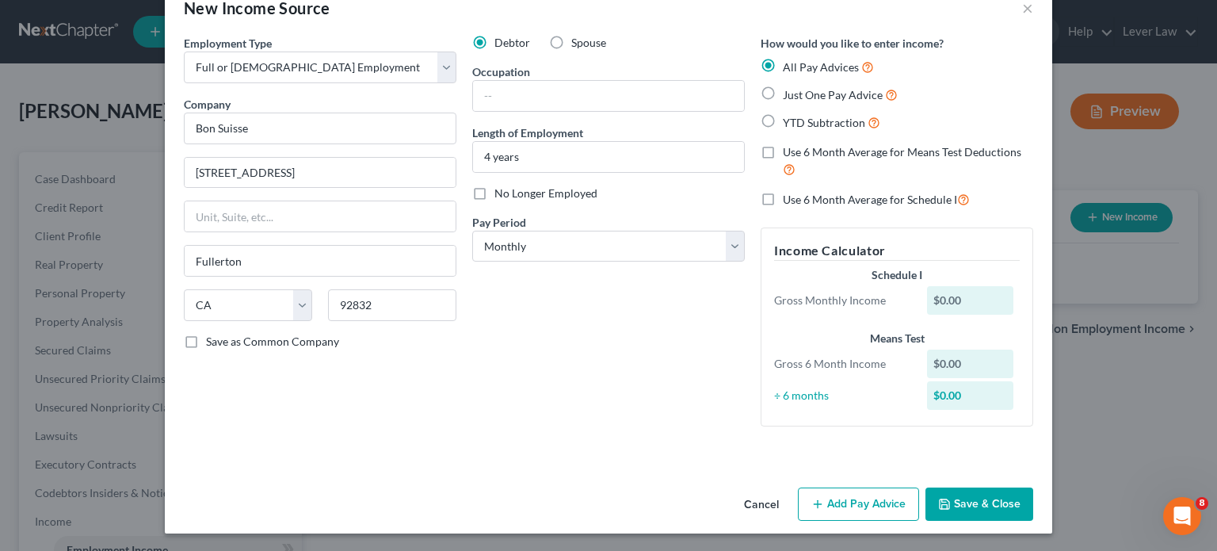
click at [959, 500] on button "Save & Close" at bounding box center [979, 503] width 108 height 33
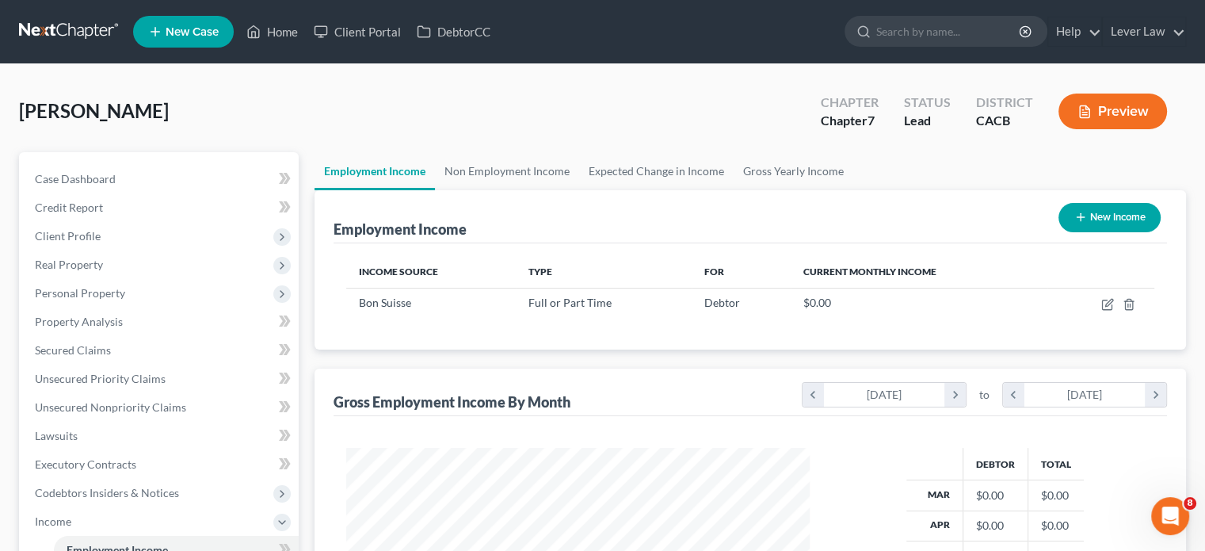
scroll to position [791875, 791668]
click at [76, 242] on span "Client Profile" at bounding box center [68, 235] width 66 height 13
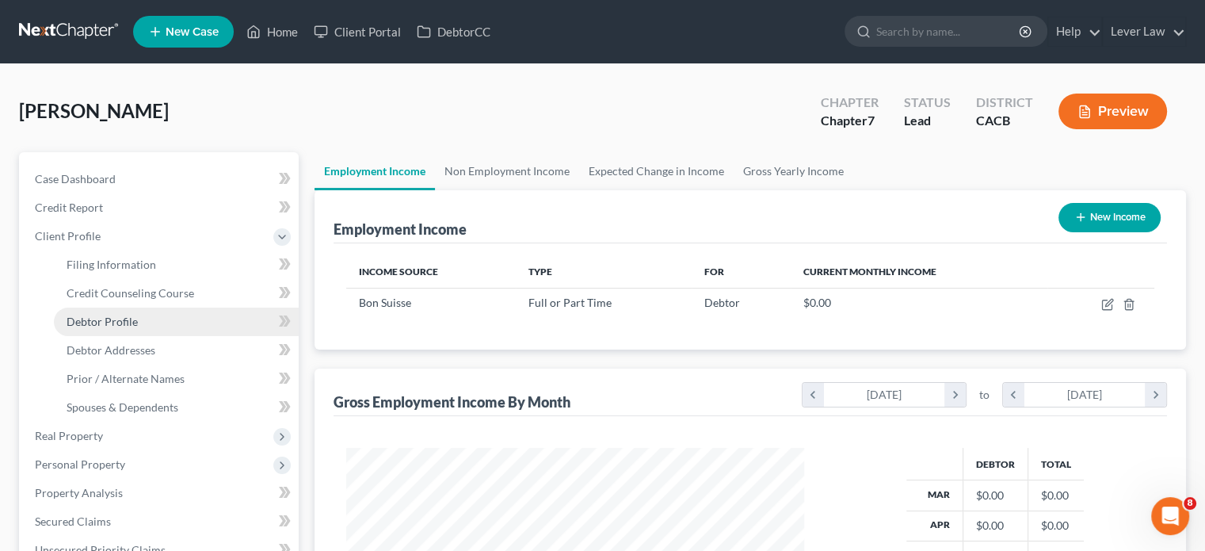
click at [136, 324] on link "Debtor Profile" at bounding box center [176, 321] width 245 height 29
select select "0"
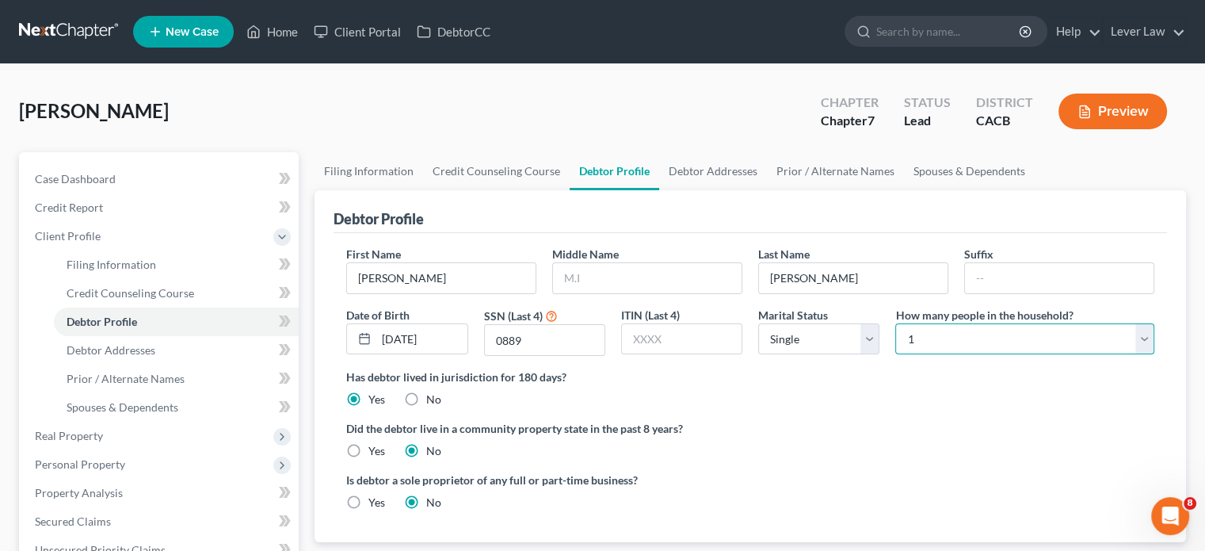
click at [1019, 333] on select "Select 1 2 3 4 5 6 7 8 9 10 11 12 13 14 15 16 17 18 19 20" at bounding box center [1024, 339] width 259 height 32
select select "2"
click at [895, 323] on select "Select 1 2 3 4 5 6 7 8 9 10 11 12 13 14 15 16 17 18 19 20" at bounding box center [1024, 339] width 259 height 32
drag, startPoint x: 162, startPoint y: 411, endPoint x: 173, endPoint y: 411, distance: 11.1
click at [161, 411] on span "Spouses & Dependents" at bounding box center [123, 406] width 112 height 13
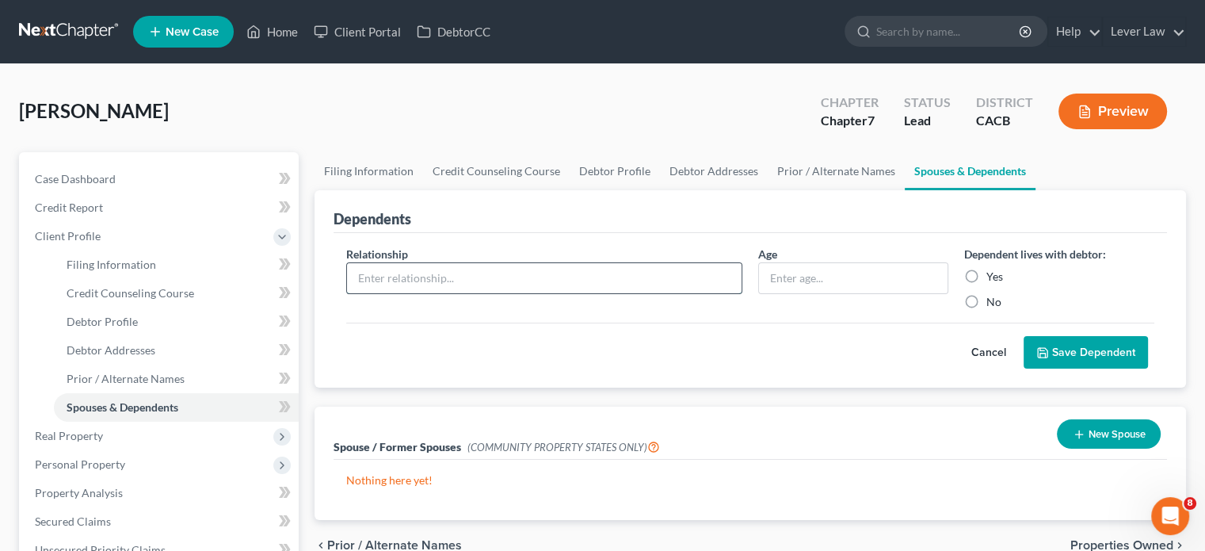
click at [463, 273] on input "text" at bounding box center [544, 278] width 394 height 30
type input "Son"
type input "2"
type input "13"
click at [986, 273] on label "Yes" at bounding box center [994, 277] width 17 height 16
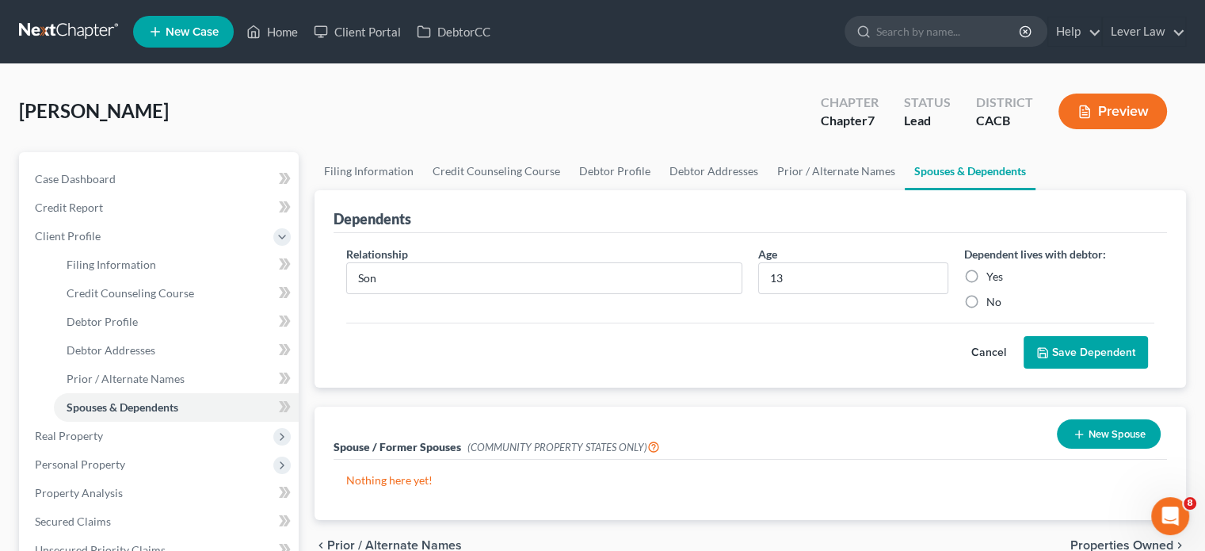
click at [993, 273] on input "Yes" at bounding box center [998, 274] width 10 height 10
radio input "true"
click at [1068, 357] on button "Save Dependent" at bounding box center [1085, 352] width 124 height 33
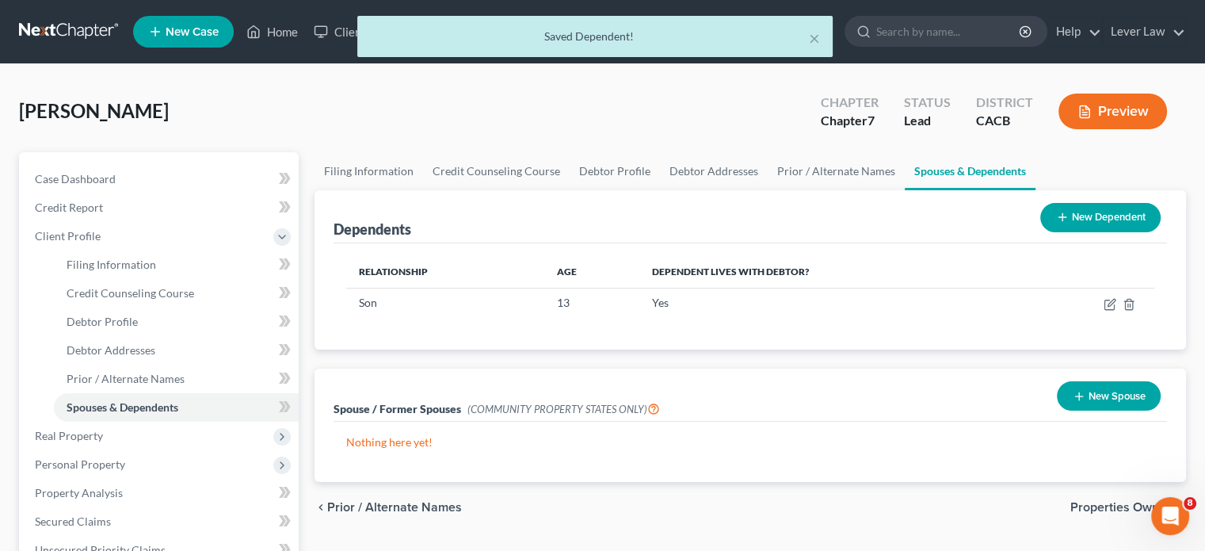
click at [1081, 223] on button "New Dependent" at bounding box center [1100, 217] width 120 height 29
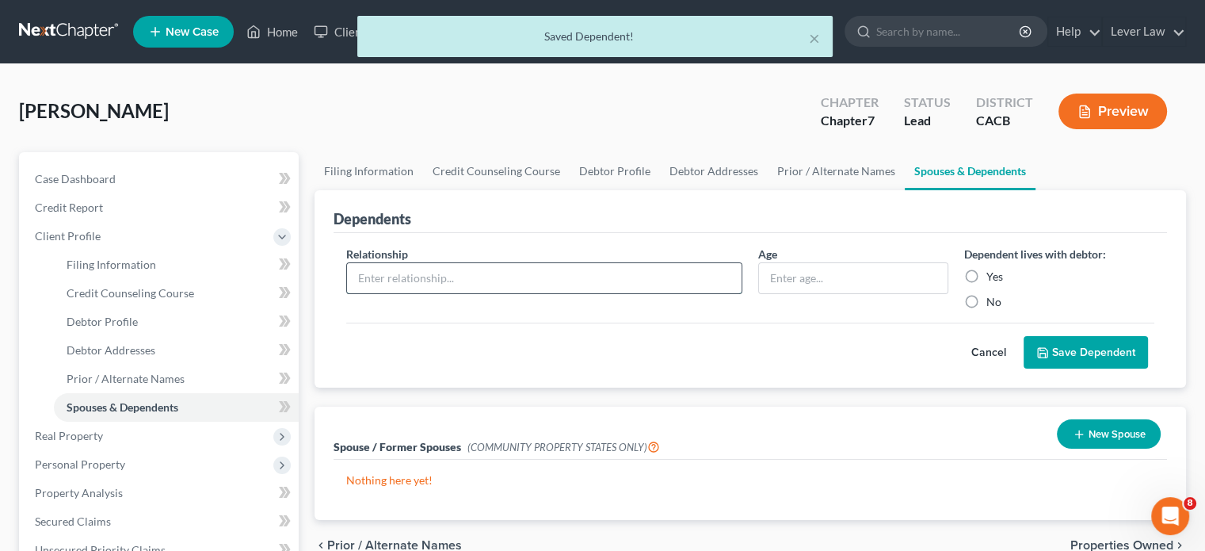
click at [448, 285] on input "text" at bounding box center [544, 278] width 394 height 30
type input "Son"
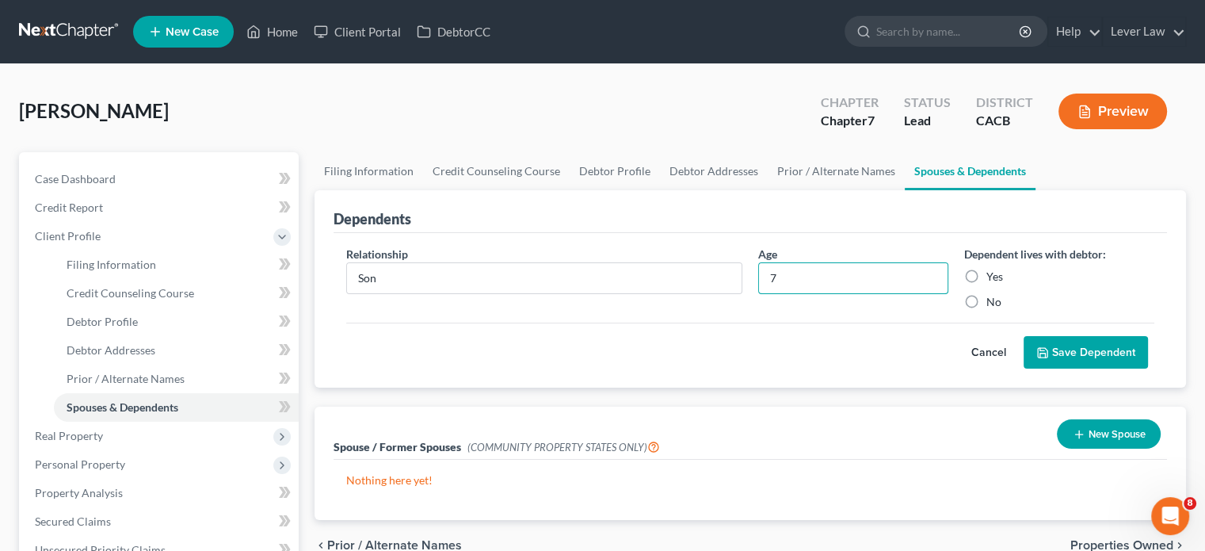
type input "7"
click at [1077, 364] on button "Save Dependent" at bounding box center [1085, 352] width 124 height 33
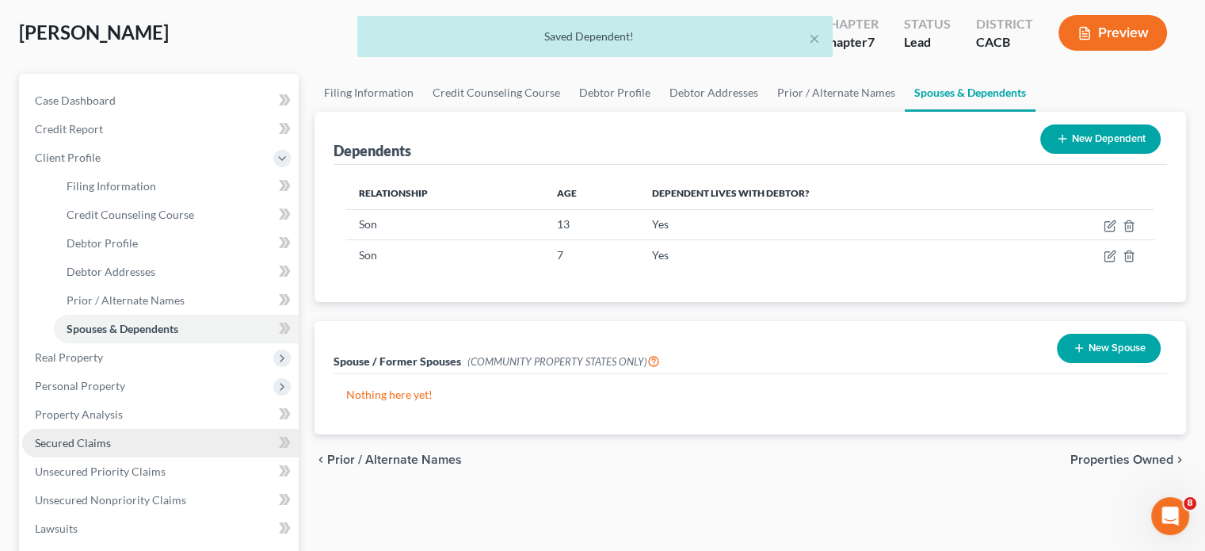
scroll to position [79, 0]
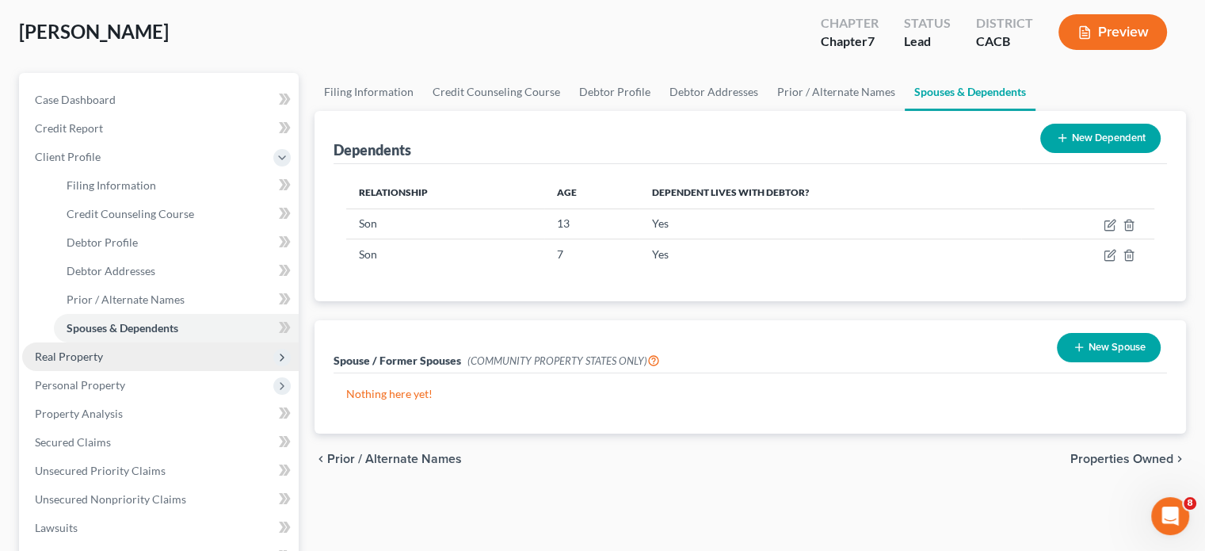
click at [111, 361] on span "Real Property" at bounding box center [160, 356] width 276 height 29
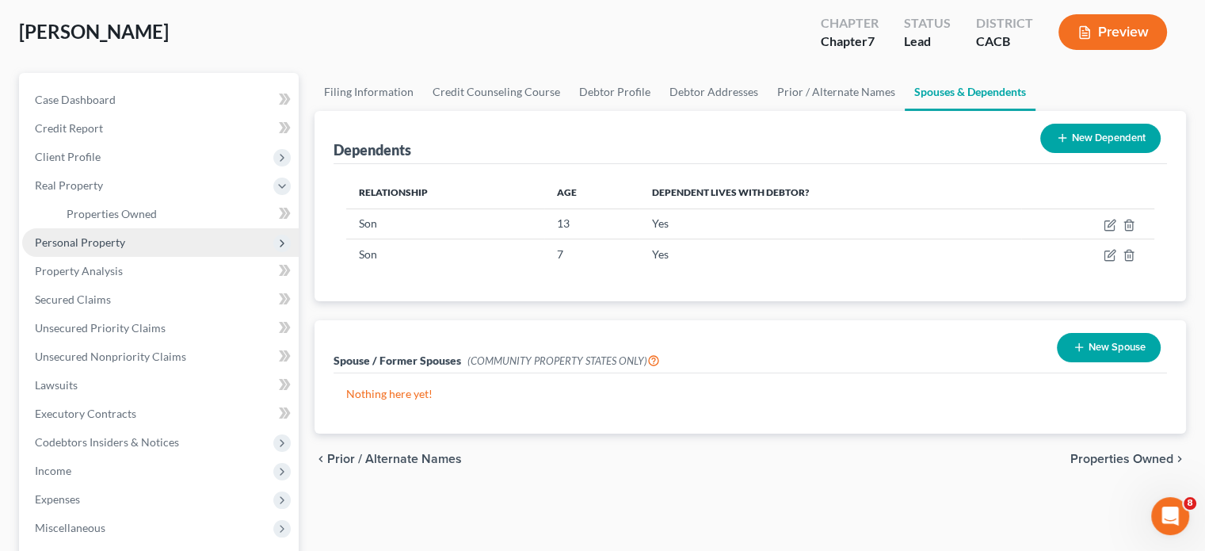
click at [101, 246] on span "Personal Property" at bounding box center [80, 241] width 90 height 13
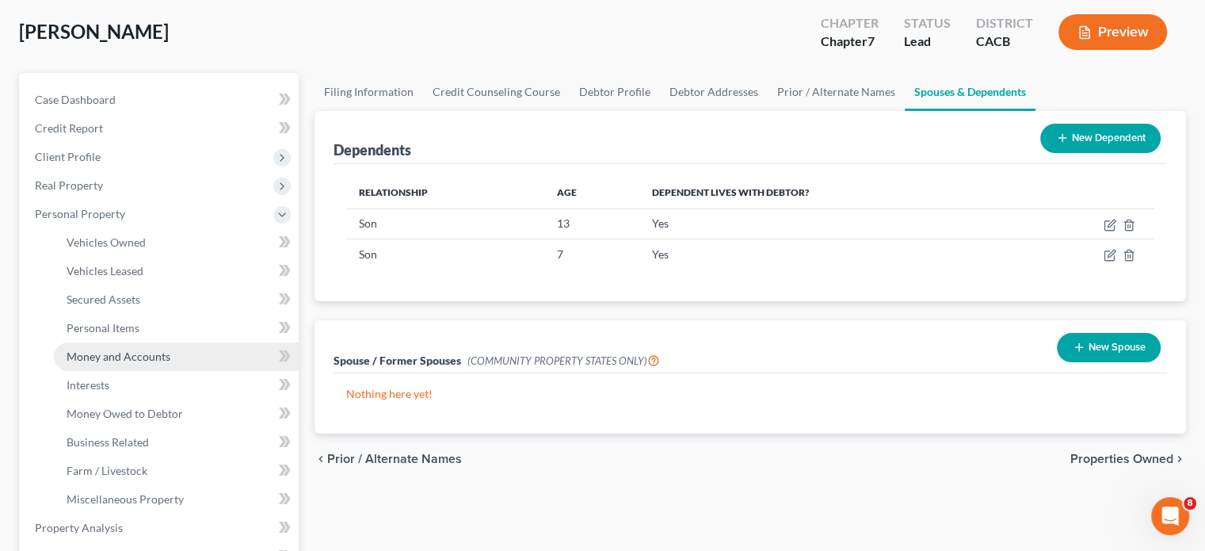
click at [131, 354] on span "Money and Accounts" at bounding box center [119, 355] width 104 height 13
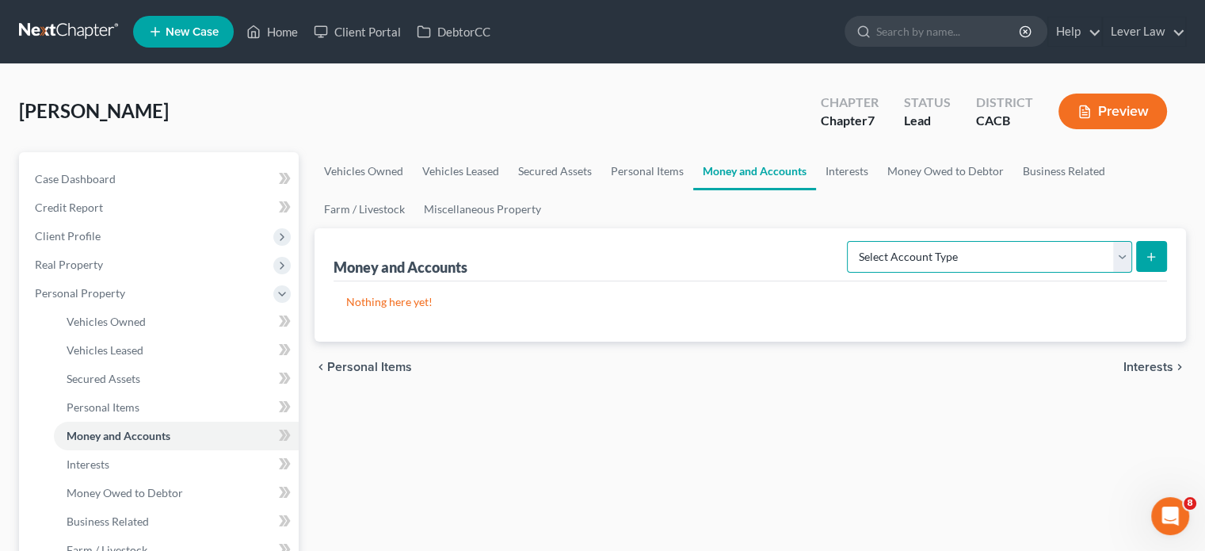
click at [1024, 255] on select "Select Account Type Brokerage Cash on Hand Certificates of Deposit Checking Acc…" at bounding box center [989, 257] width 285 height 32
select select "checking"
click at [850, 241] on select "Select Account Type Brokerage Cash on Hand Certificates of Deposit Checking Acc…" at bounding box center [989, 257] width 285 height 32
click at [1156, 253] on icon "submit" at bounding box center [1151, 256] width 13 height 13
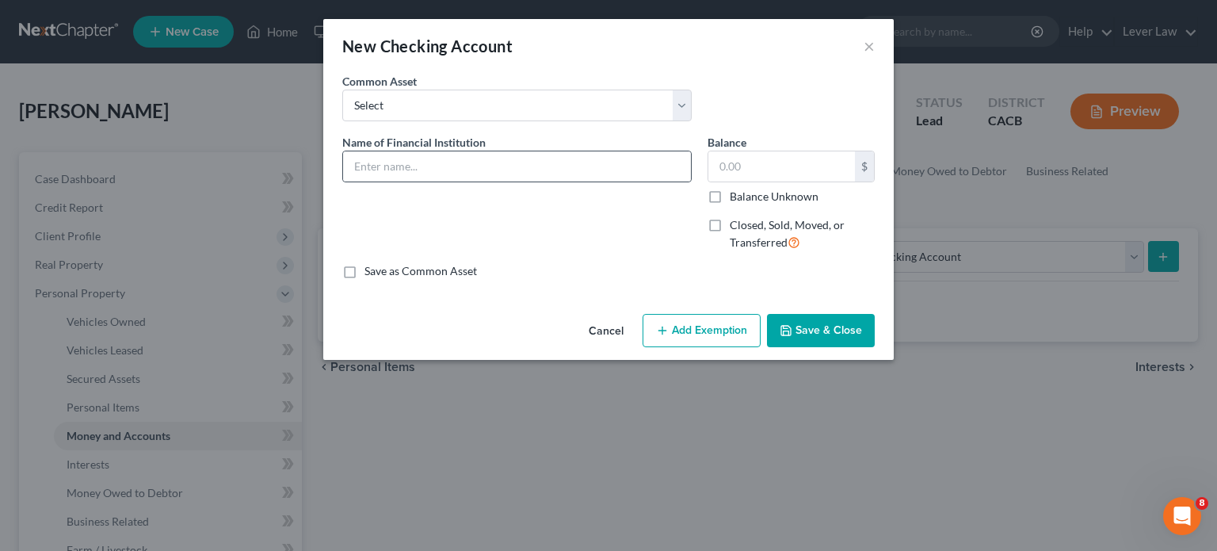
click at [417, 181] on div at bounding box center [516, 167] width 349 height 32
click at [417, 172] on input "text" at bounding box center [517, 166] width 348 height 30
type input "Chase Bank"
click at [805, 328] on button "Save & Close" at bounding box center [821, 330] width 108 height 33
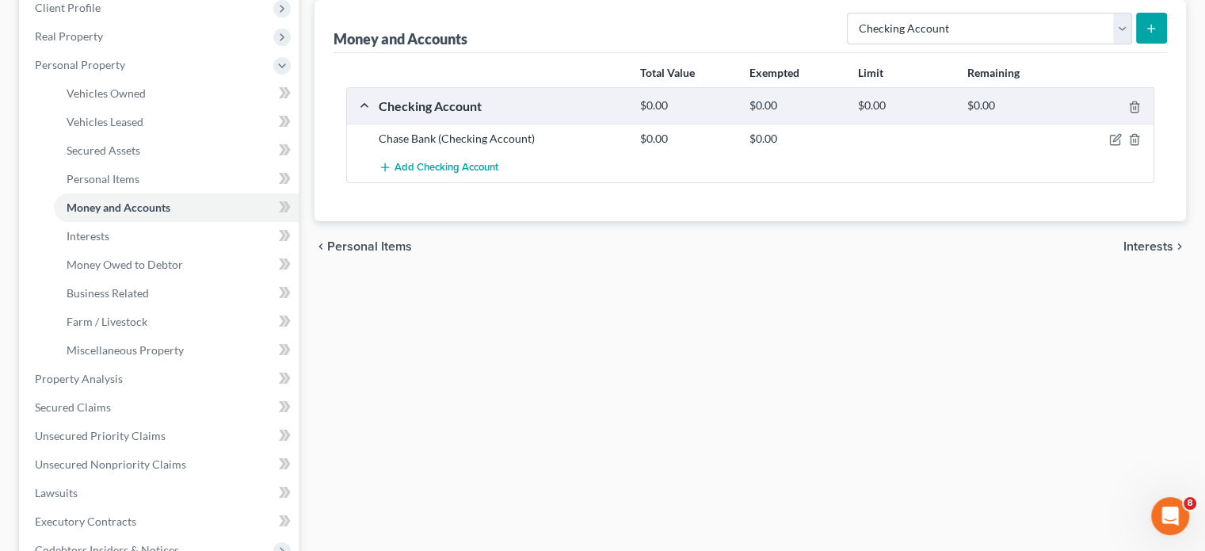
scroll to position [396, 0]
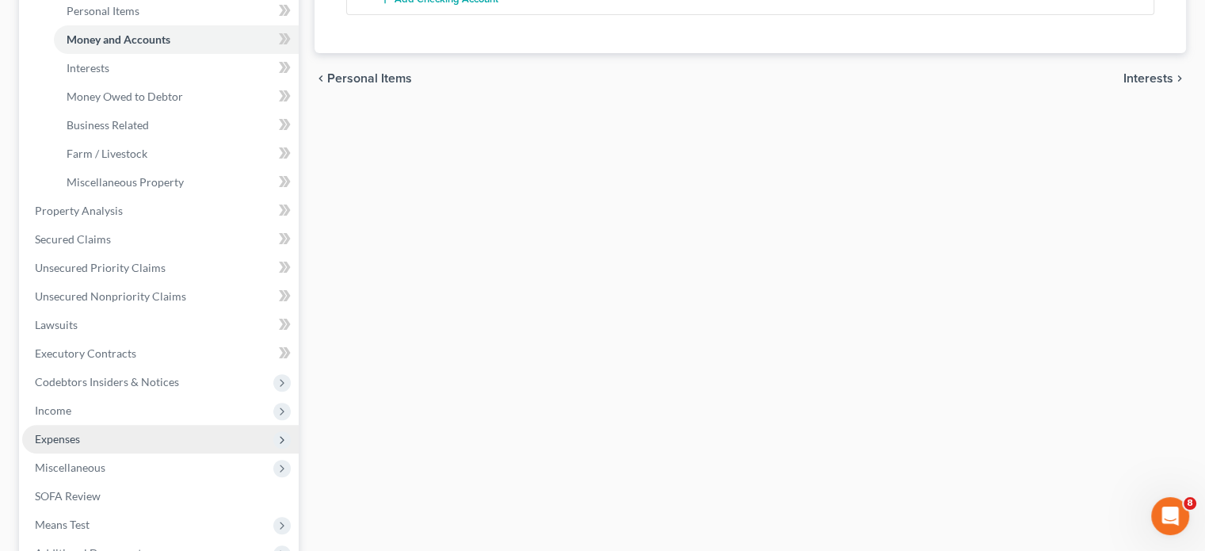
drag, startPoint x: 84, startPoint y: 438, endPoint x: 108, endPoint y: 437, distance: 23.8
click at [83, 438] on span "Expenses" at bounding box center [160, 439] width 276 height 29
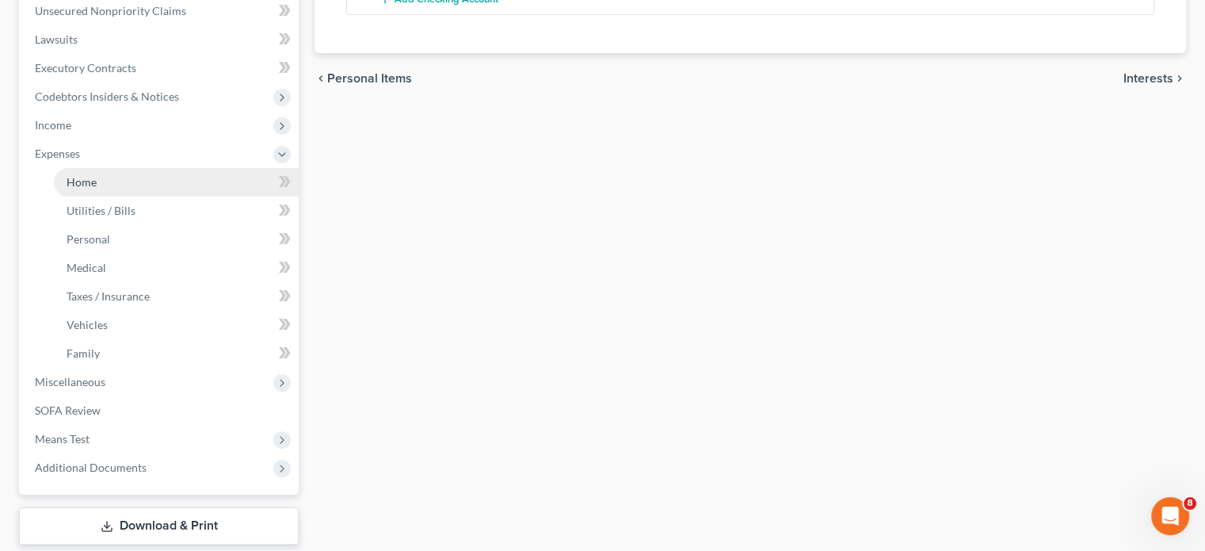
click at [97, 192] on link "Home" at bounding box center [176, 182] width 245 height 29
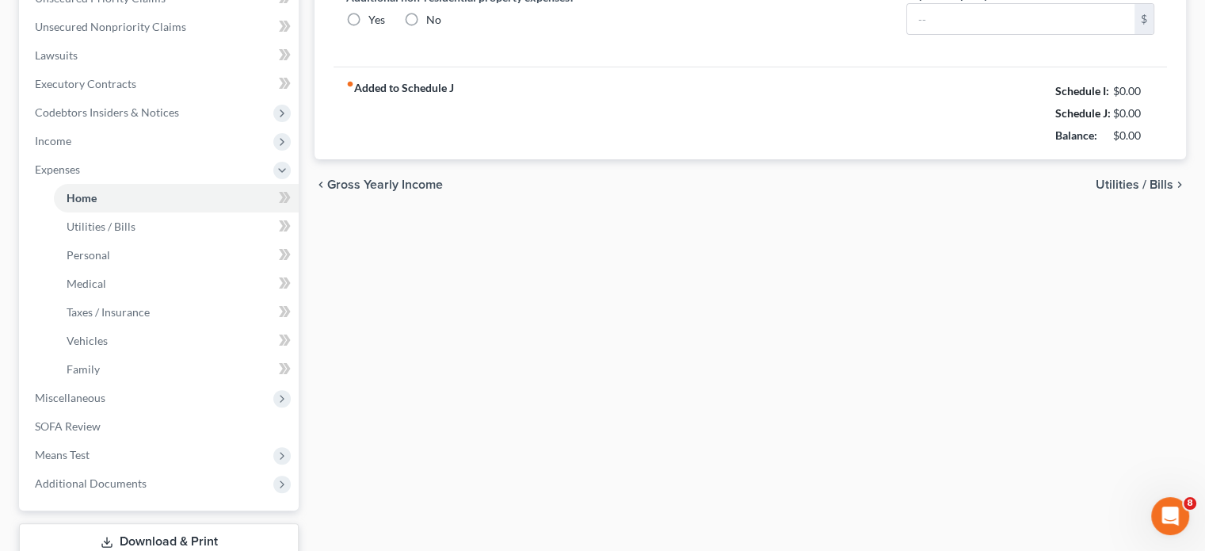
type input "0.00"
radio input "true"
type input "0.00"
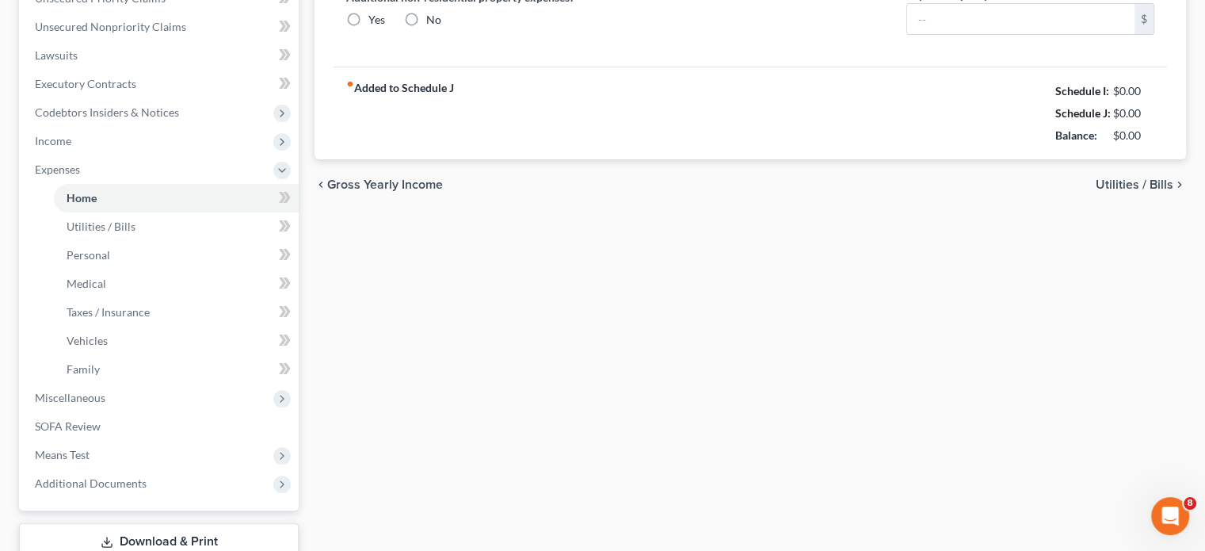
type input "0.00"
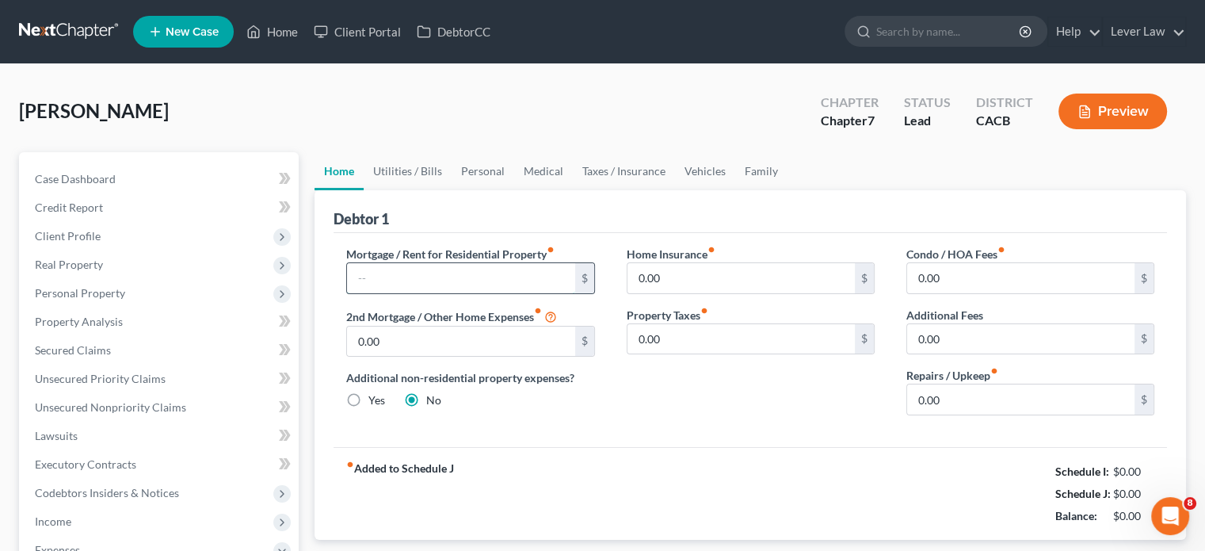
click at [445, 263] on input "text" at bounding box center [460, 278] width 227 height 30
type input "1,300"
click at [413, 173] on link "Utilities / Bills" at bounding box center [408, 171] width 88 height 38
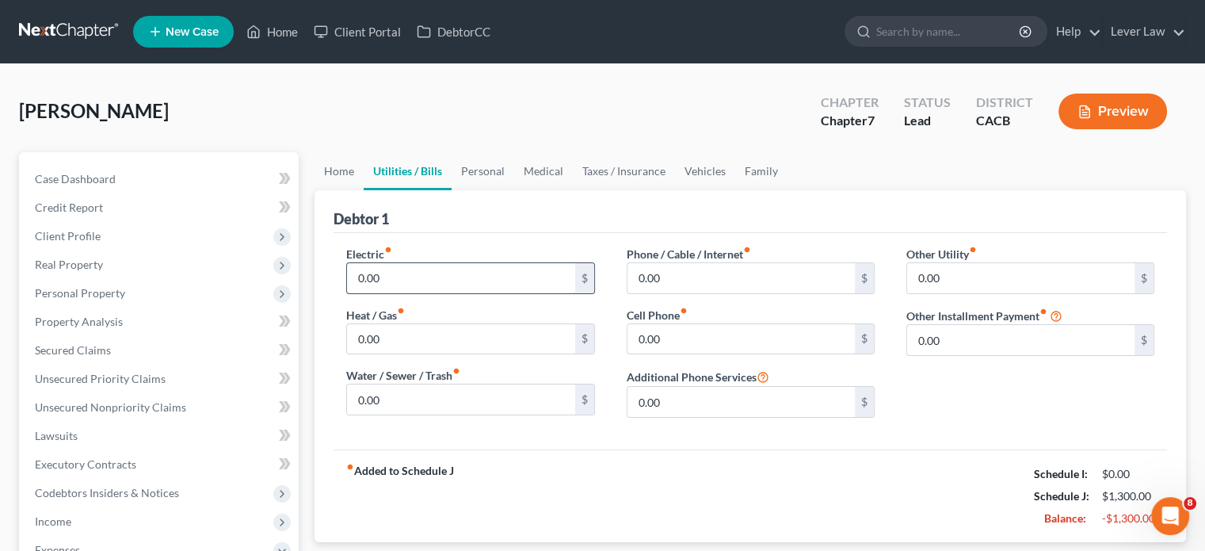
click at [402, 280] on input "0.00" at bounding box center [460, 278] width 227 height 30
type input "80"
click at [727, 341] on input "0.00" at bounding box center [740, 339] width 227 height 30
type input "100"
click at [484, 176] on link "Personal" at bounding box center [483, 171] width 63 height 38
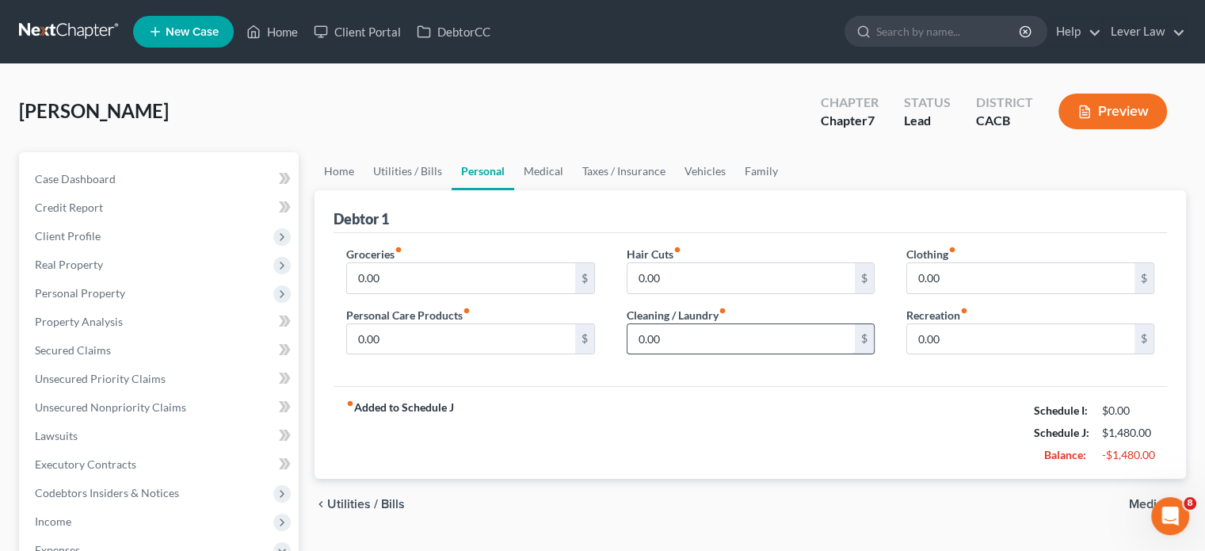
drag, startPoint x: 697, startPoint y: 357, endPoint x: 699, endPoint y: 343, distance: 14.5
click at [697, 356] on div "Hair Cuts fiber_manual_record 0.00 $ Cleaning / Laundry fiber_manual_record 0.0…" at bounding box center [751, 307] width 280 height 122
click at [699, 343] on input "0.00" at bounding box center [740, 339] width 227 height 30
type input "100"
click at [423, 171] on link "Utilities / Bills" at bounding box center [408, 171] width 88 height 38
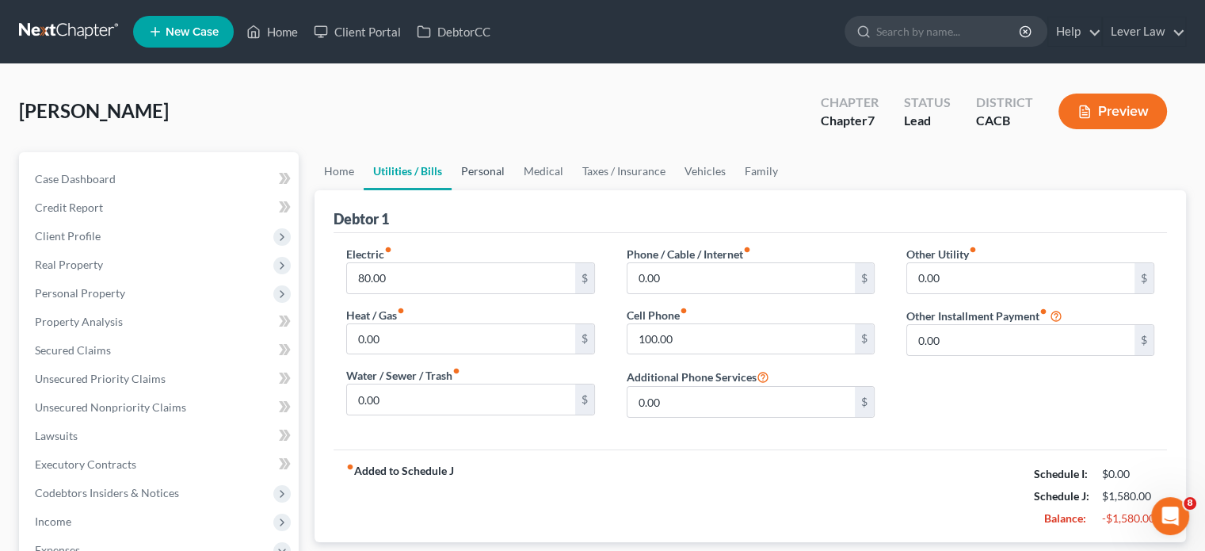
click at [467, 168] on link "Personal" at bounding box center [483, 171] width 63 height 38
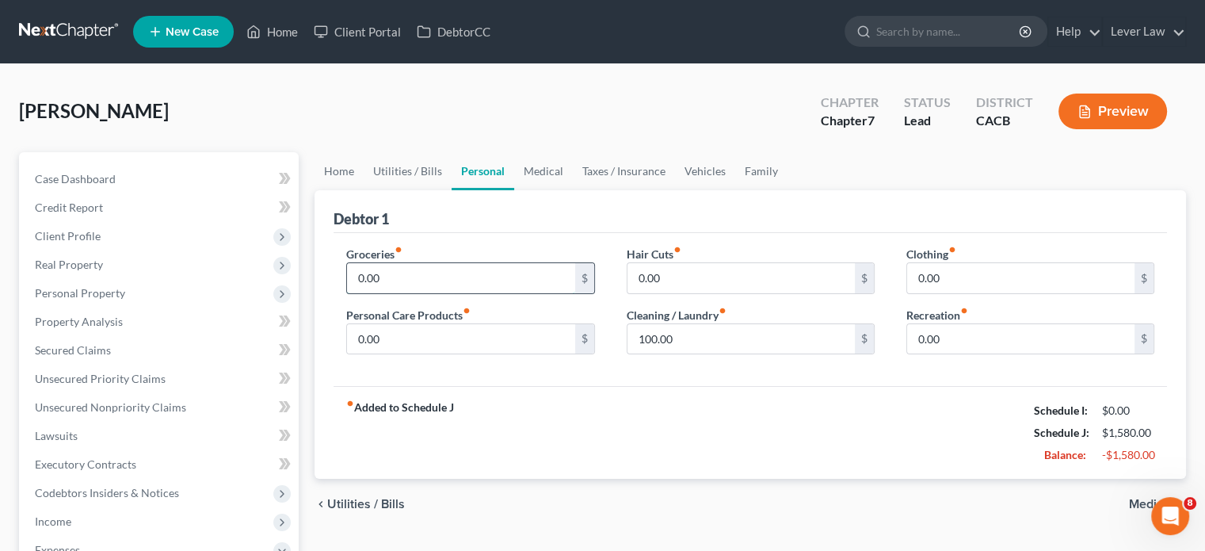
click at [410, 277] on input "0.00" at bounding box center [460, 278] width 227 height 30
type input "700"
click at [702, 167] on link "Vehicles" at bounding box center [705, 171] width 60 height 38
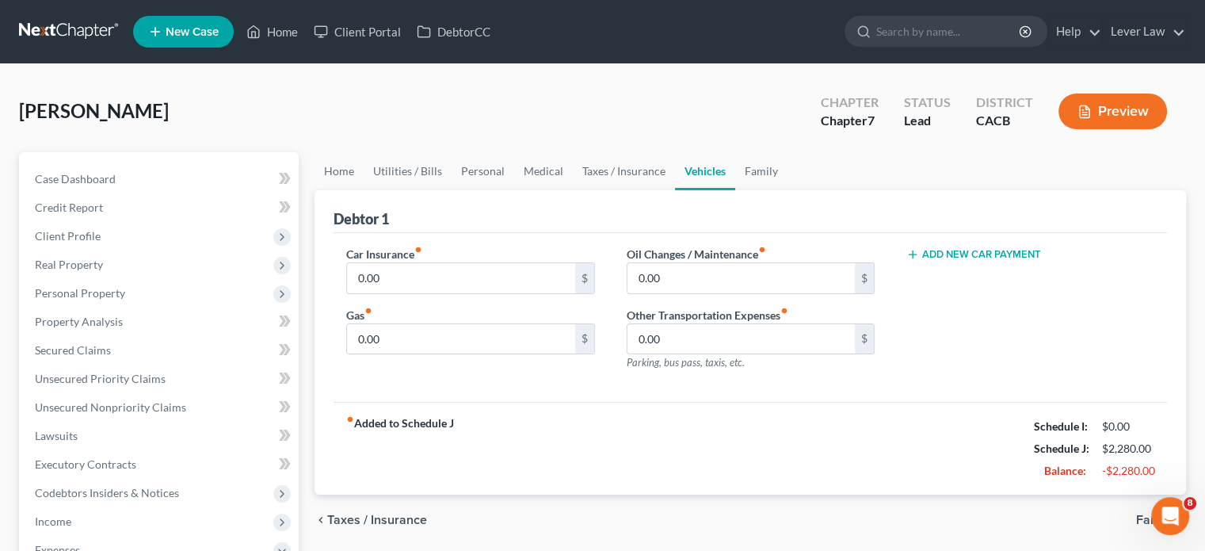
click at [448, 355] on div "Car Insurance fiber_manual_record 0.00 $ Gas fiber_manual_record 0.00 $" at bounding box center [470, 315] width 280 height 138
click at [459, 343] on input "0.00" at bounding box center [460, 339] width 227 height 30
type input "160"
click at [962, 255] on button "Add New Car Payment" at bounding box center [973, 254] width 135 height 13
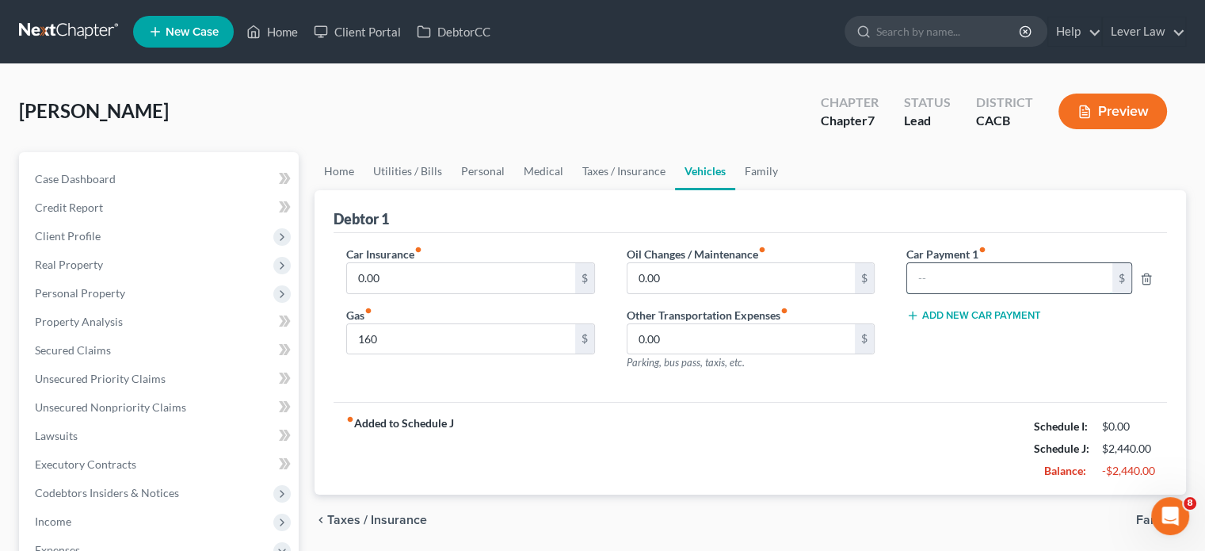
click at [978, 283] on input "text" at bounding box center [1009, 278] width 205 height 30
type input "460"
click at [484, 170] on link "Personal" at bounding box center [483, 171] width 63 height 38
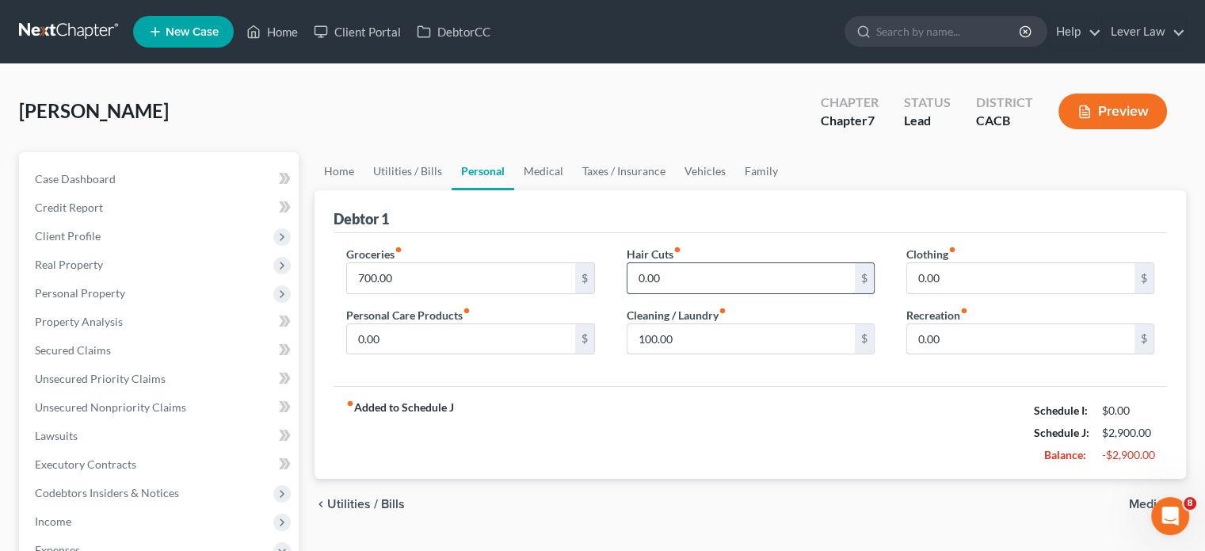
click at [718, 280] on input "0.00" at bounding box center [740, 278] width 227 height 30
type input "50"
click at [735, 179] on link "Family" at bounding box center [761, 171] width 52 height 38
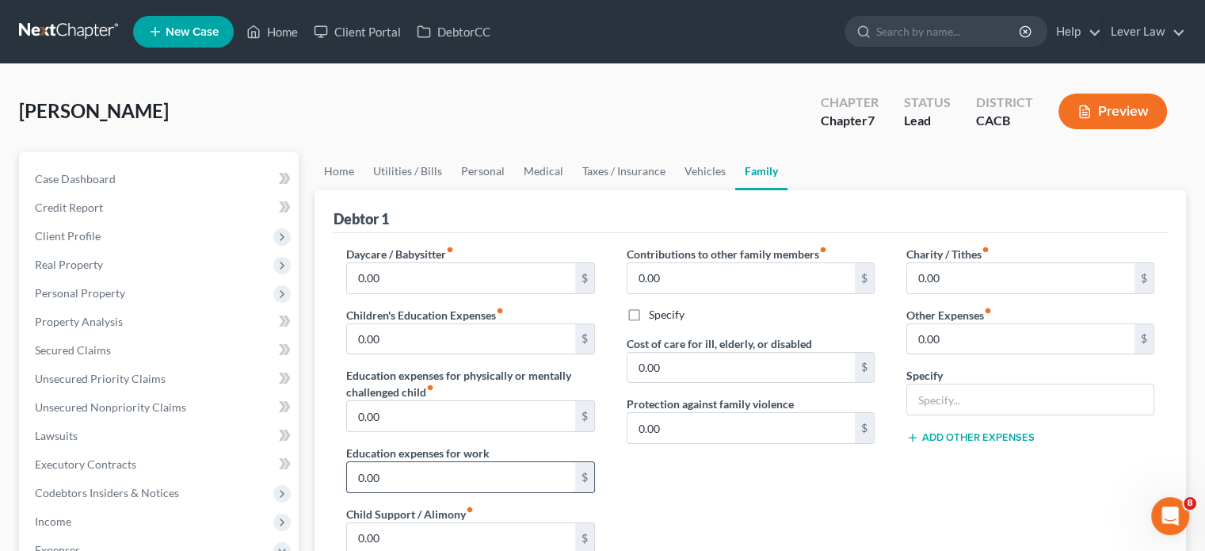
click at [417, 484] on input "0.00" at bounding box center [460, 477] width 227 height 30
click at [753, 502] on div "Contributions to other family members fiber_manual_record 0.00 $ Specify Cost o…" at bounding box center [751, 414] width 280 height 337
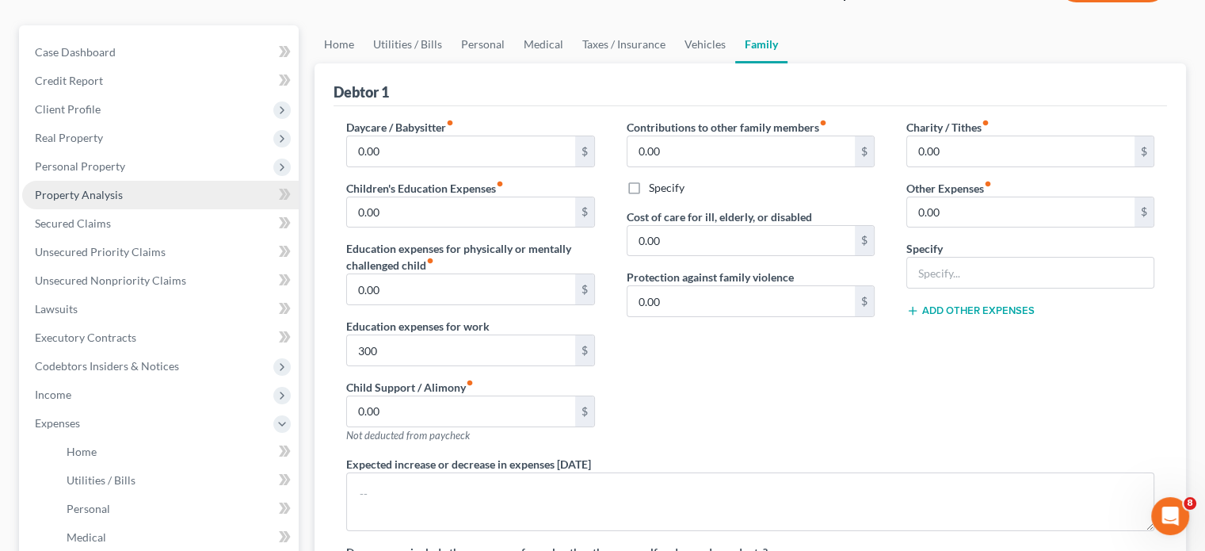
scroll to position [79, 0]
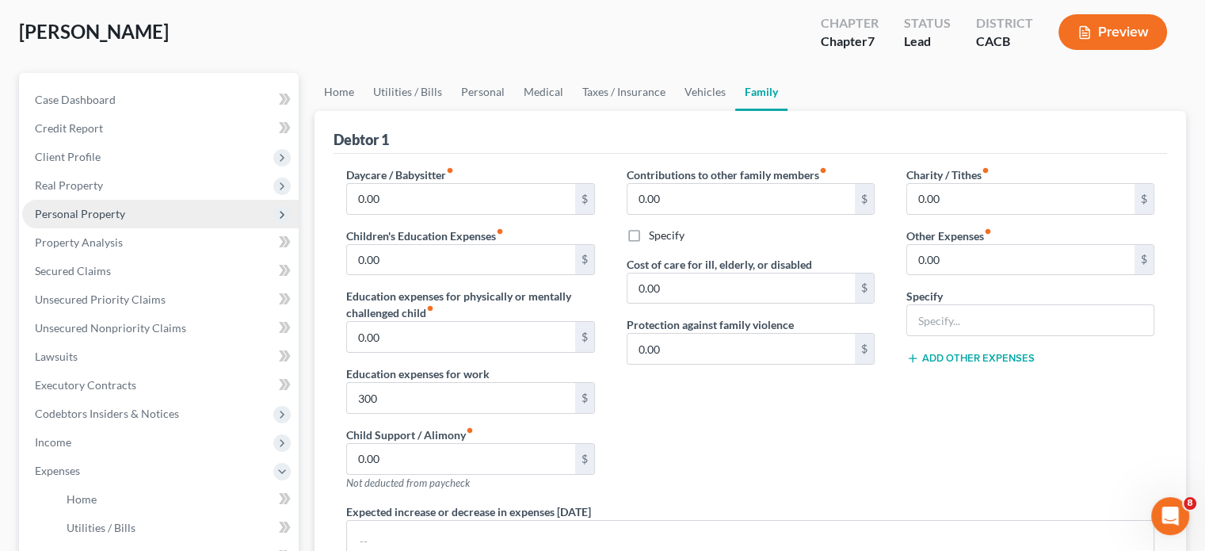
click at [129, 217] on span "Personal Property" at bounding box center [160, 214] width 276 height 29
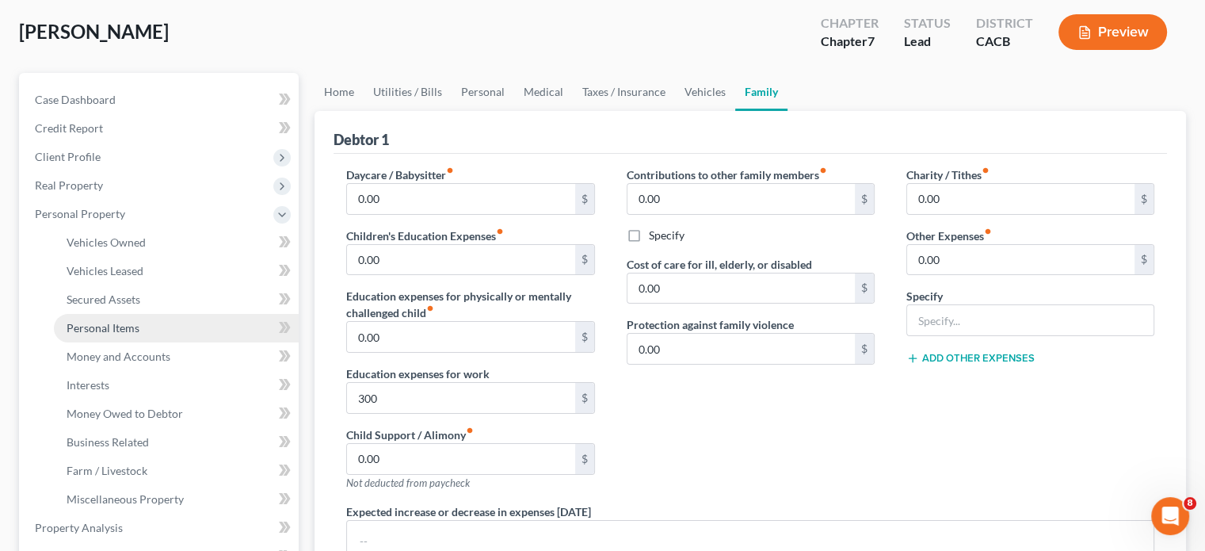
click at [128, 322] on span "Personal Items" at bounding box center [103, 327] width 73 height 13
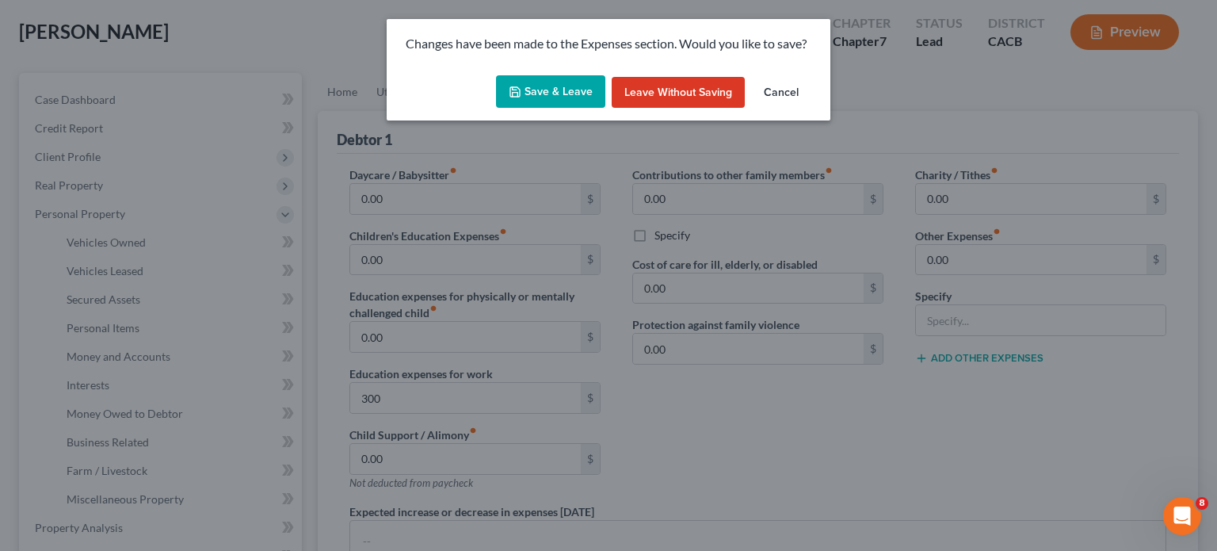
click at [598, 104] on button "Save & Leave" at bounding box center [550, 91] width 109 height 33
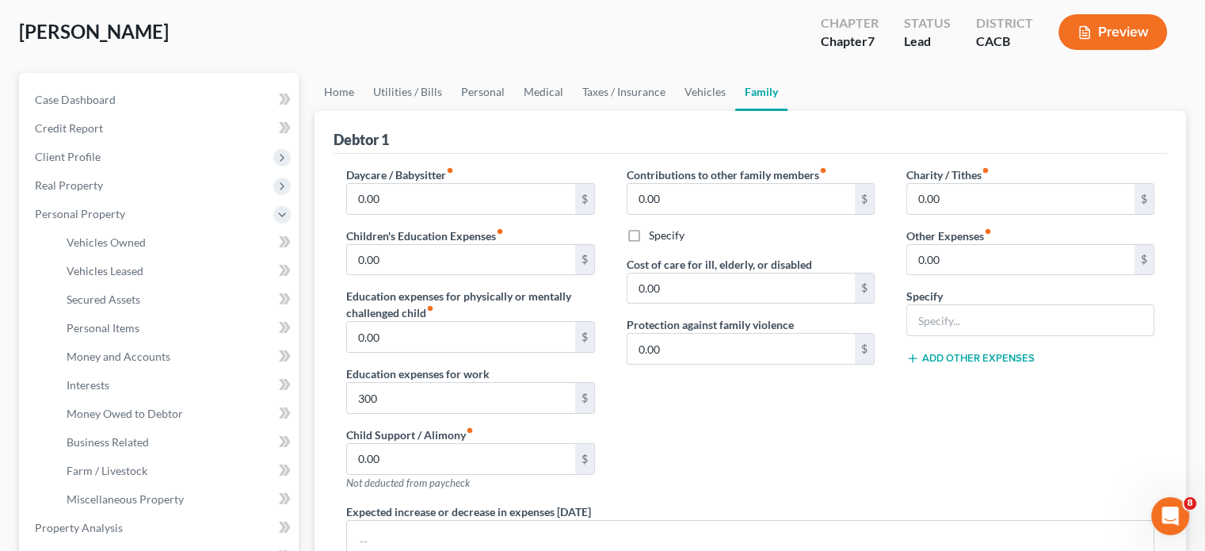
type input "300.00"
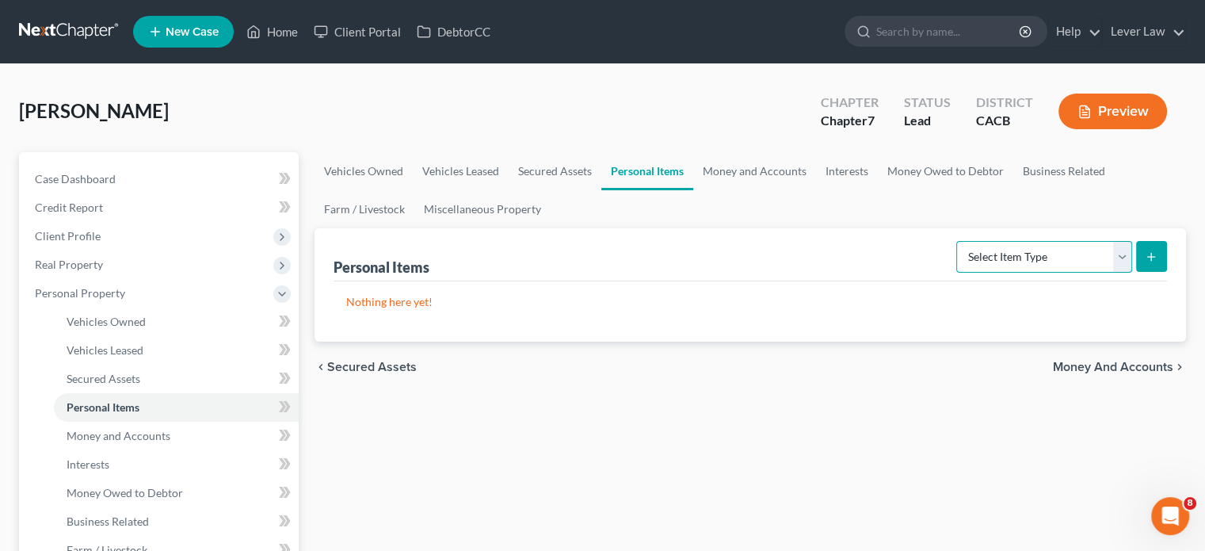
drag, startPoint x: 1100, startPoint y: 265, endPoint x: 1047, endPoint y: 269, distance: 53.2
click at [1100, 265] on select "Select Item Type Clothing Collectibles Of Value Electronics Firearms Household …" at bounding box center [1044, 257] width 176 height 32
select select "clothing"
click at [958, 241] on select "Select Item Type Clothing Collectibles Of Value Electronics Firearms Household …" at bounding box center [1044, 257] width 176 height 32
click at [1147, 261] on icon "submit" at bounding box center [1151, 256] width 13 height 13
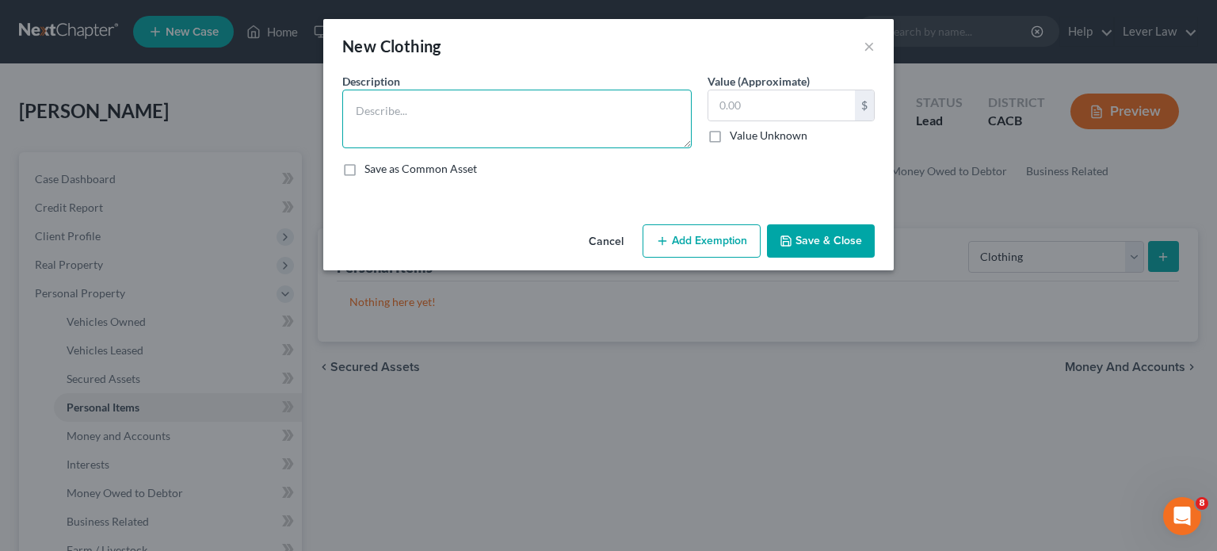
click at [431, 120] on textarea at bounding box center [516, 119] width 349 height 59
type textarea "Clothing"
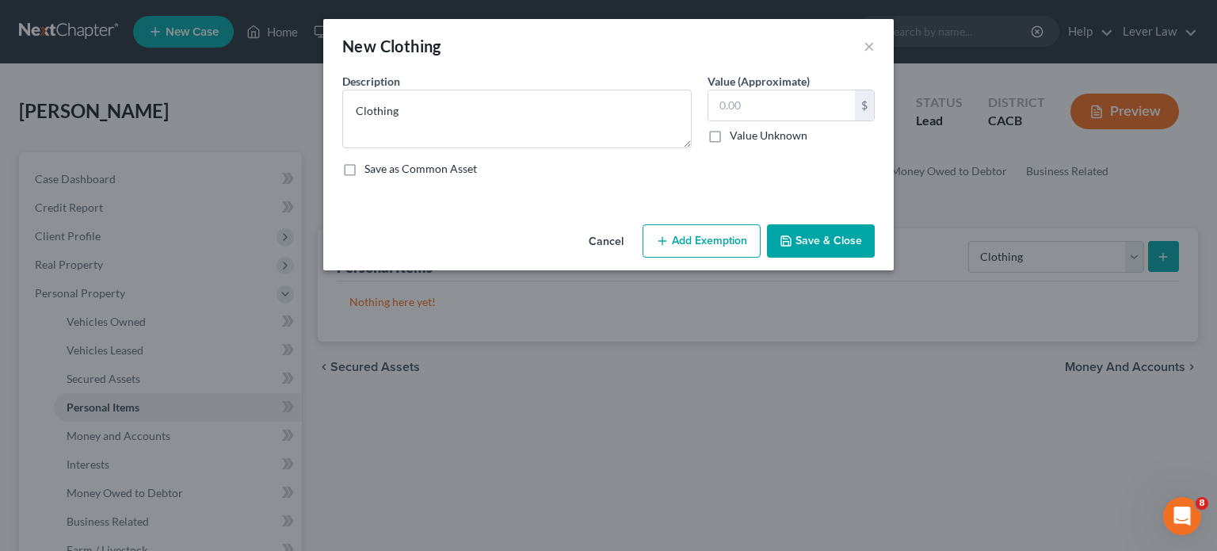
drag, startPoint x: 837, startPoint y: 250, endPoint x: 966, endPoint y: 269, distance: 129.8
click at [838, 250] on button "Save & Close" at bounding box center [821, 240] width 108 height 33
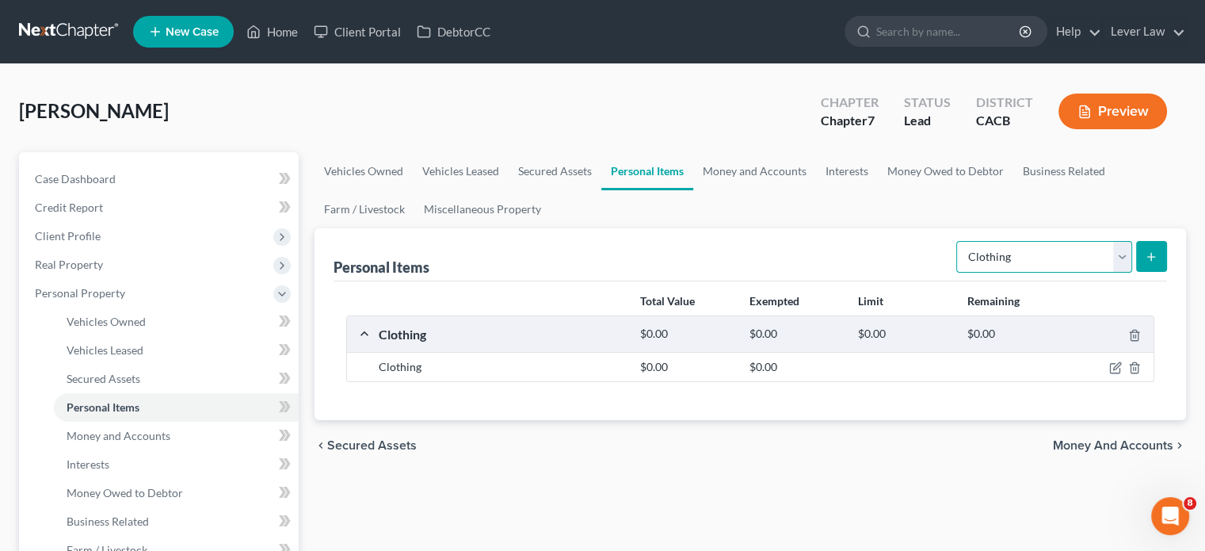
click at [1031, 265] on select "Select Item Type Clothing Collectibles Of Value Electronics Firearms Household …" at bounding box center [1044, 257] width 176 height 32
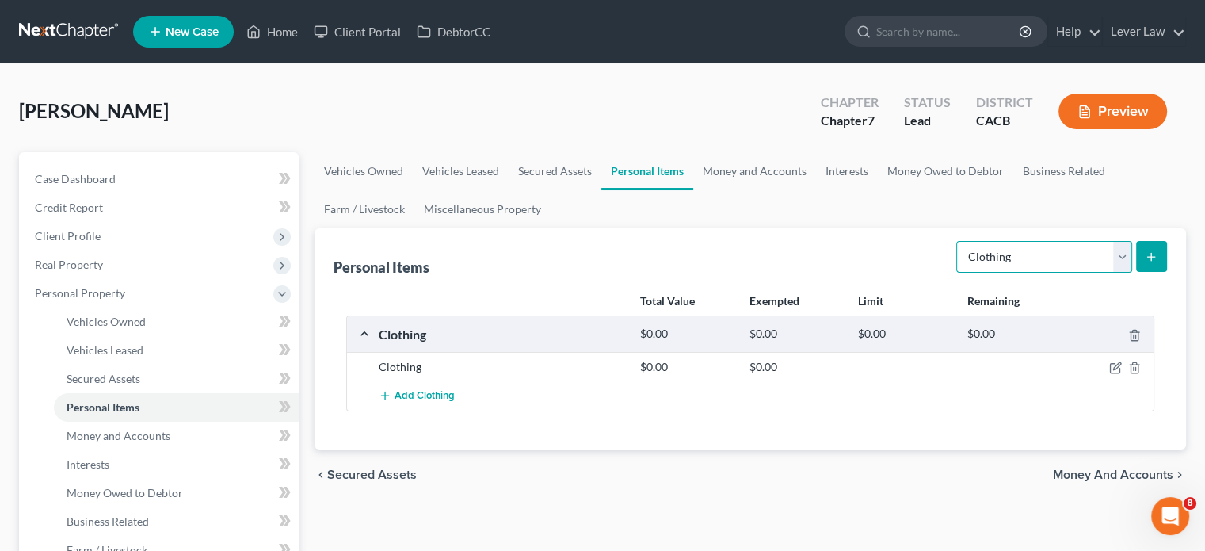
select select "household_goods"
click at [958, 241] on select "Select Item Type Clothing Collectibles Of Value Electronics Firearms Household …" at bounding box center [1044, 257] width 176 height 32
click at [1149, 261] on icon "submit" at bounding box center [1151, 256] width 13 height 13
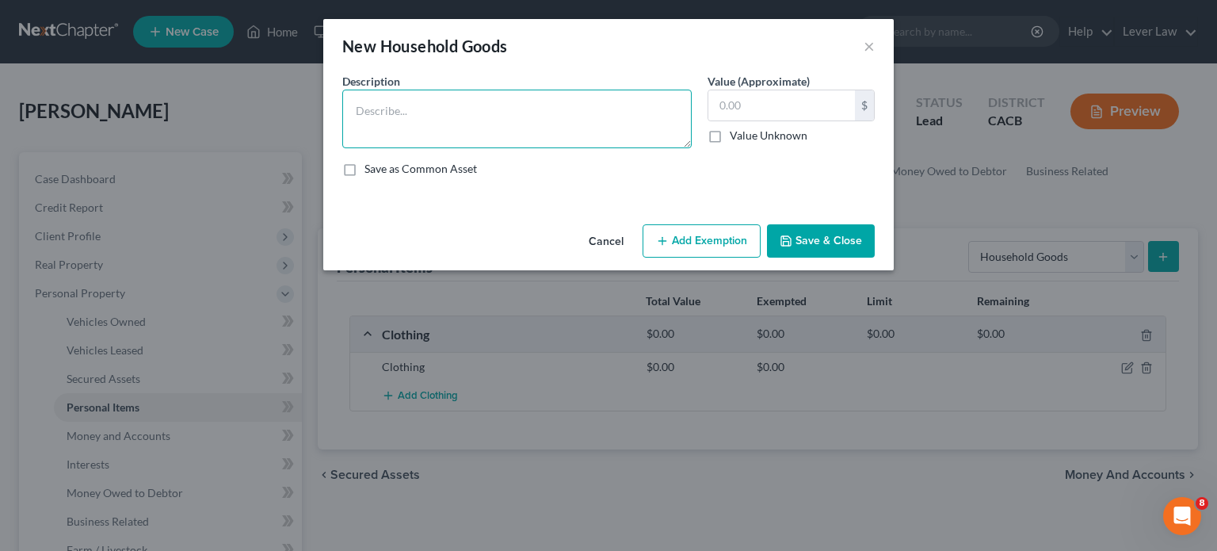
drag, startPoint x: 450, startPoint y: 131, endPoint x: 433, endPoint y: 139, distance: 19.1
click at [444, 134] on textarea at bounding box center [516, 119] width 349 height 59
type textarea "Customary household goods"
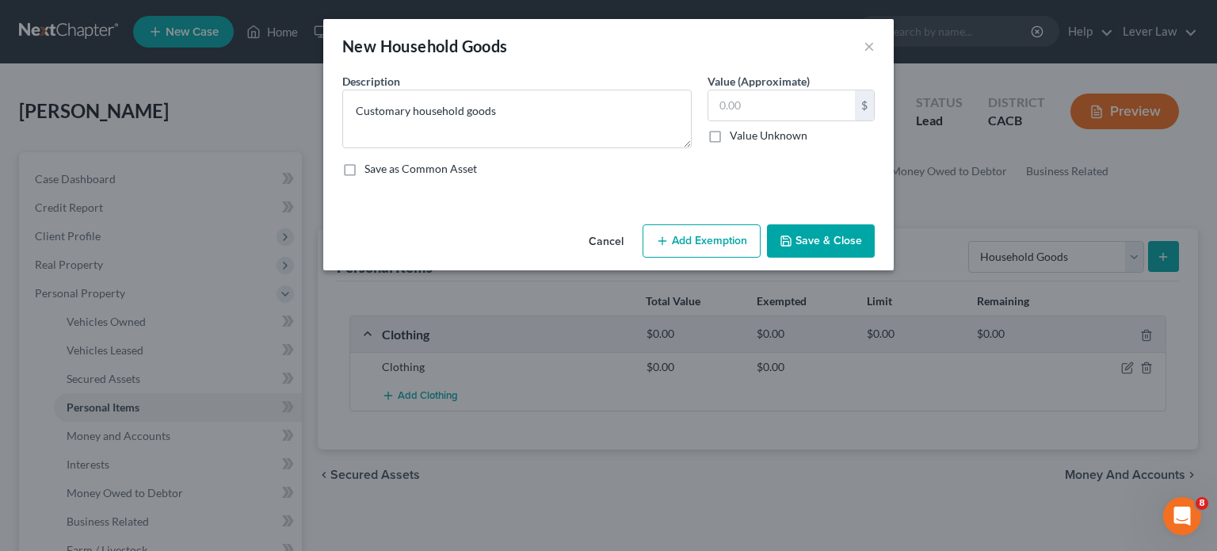
click at [847, 234] on button "Save & Close" at bounding box center [821, 240] width 108 height 33
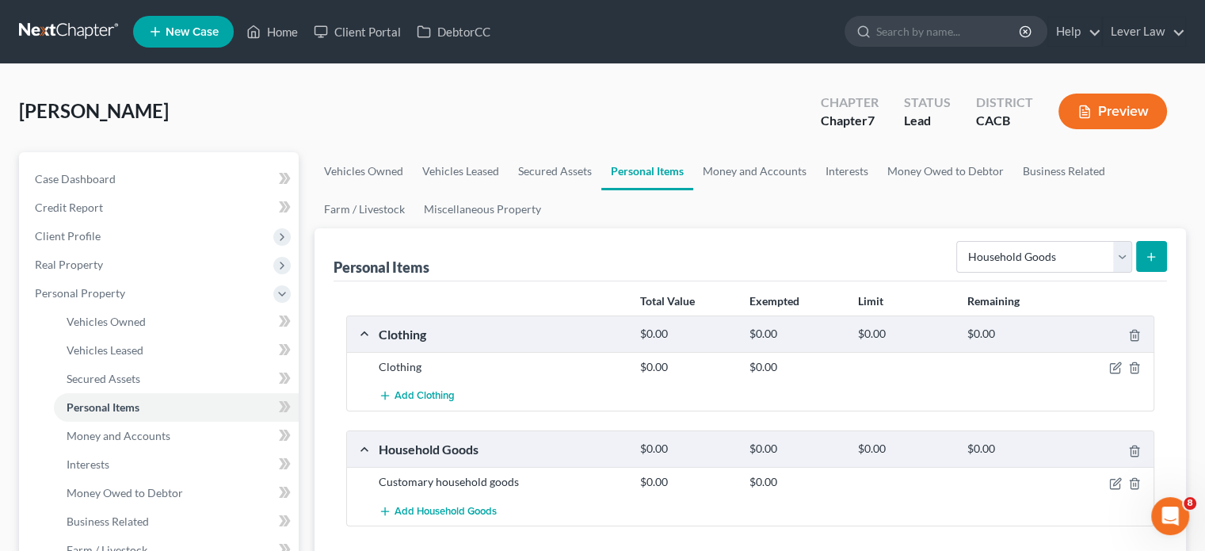
click at [35, 31] on link at bounding box center [69, 31] width 101 height 29
